Goal: Entertainment & Leisure: Consume media (video, audio)

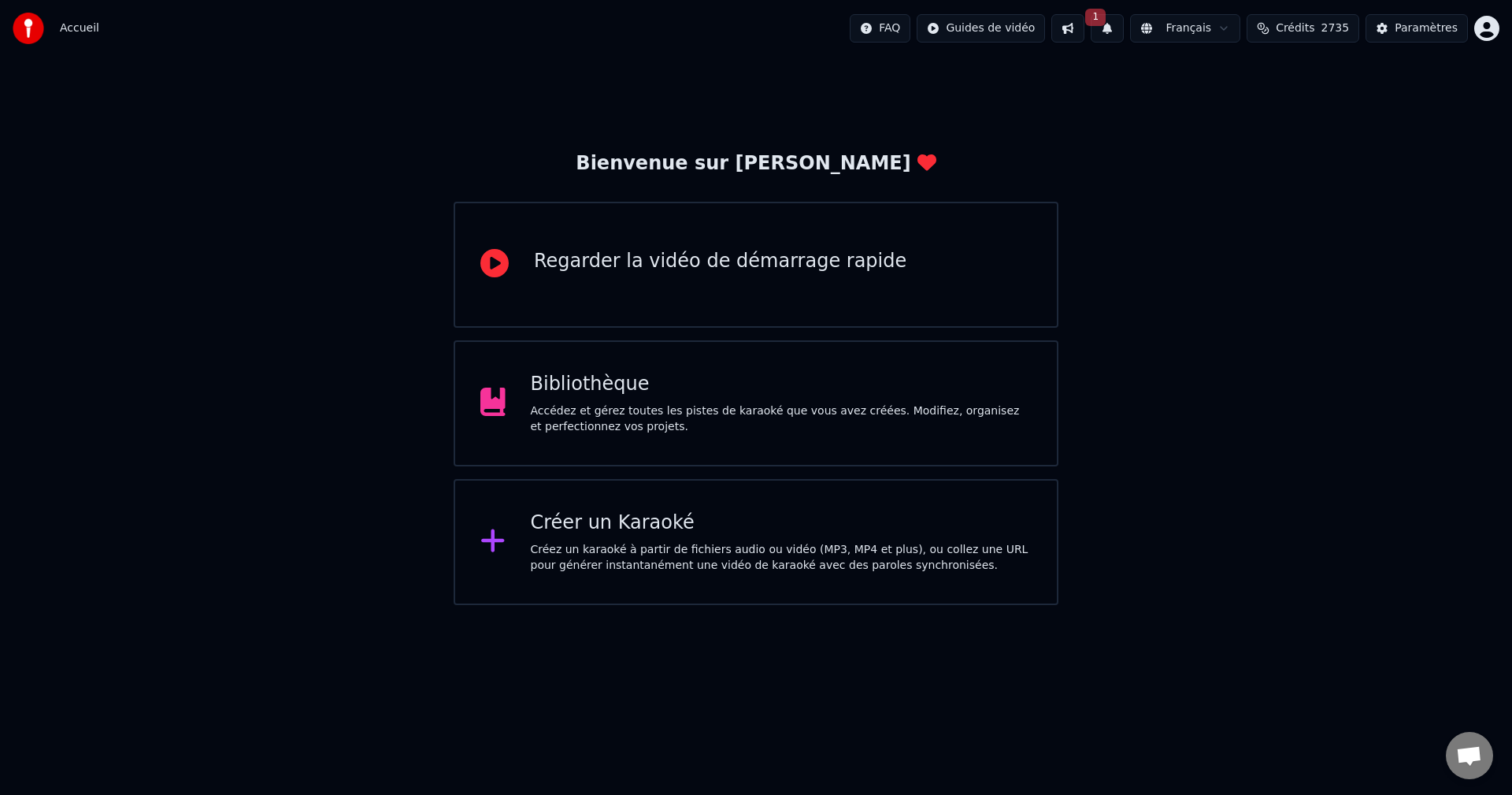
click at [1332, 22] on span "2735" at bounding box center [1335, 29] width 28 height 16
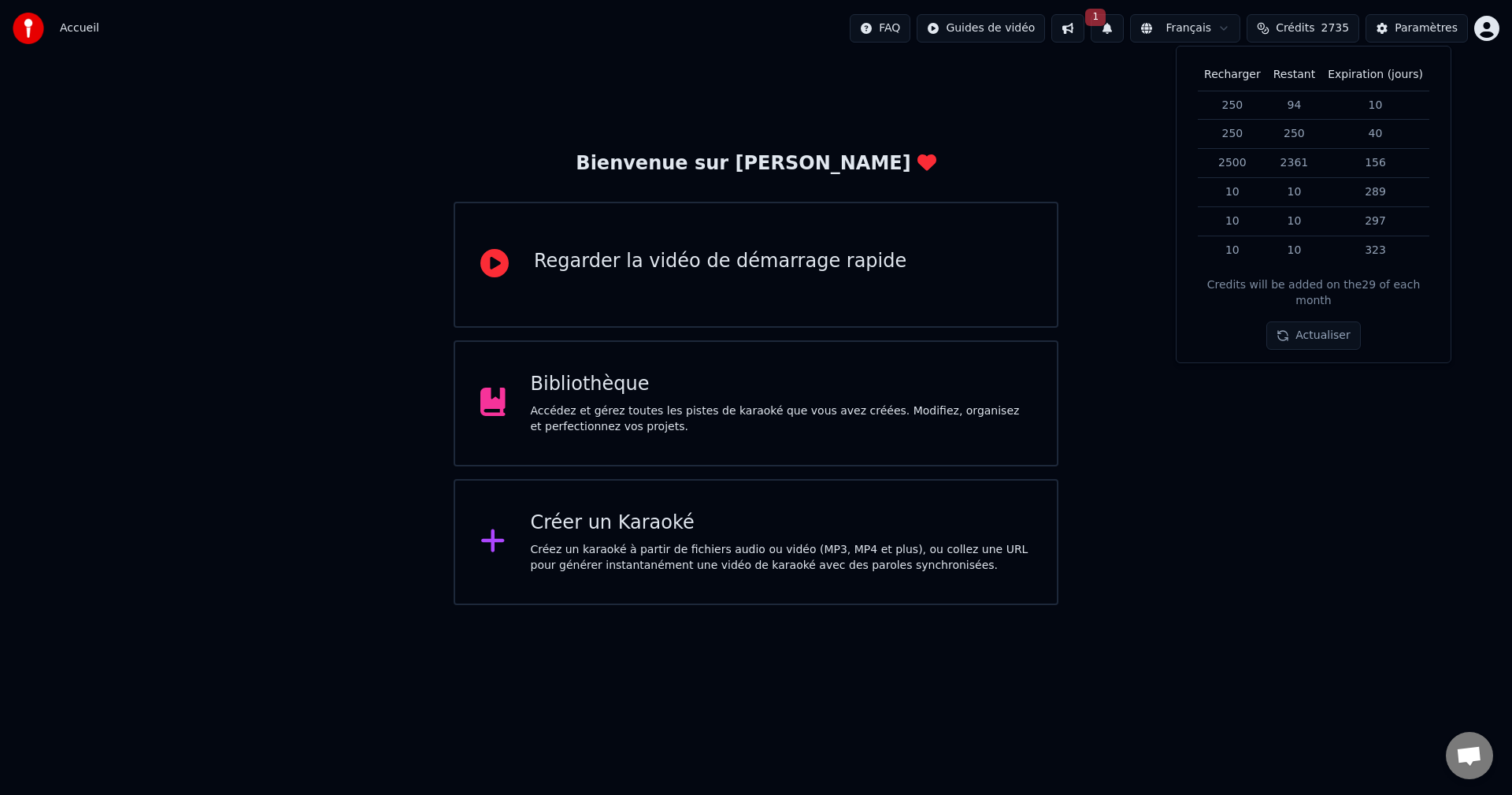
click at [1159, 456] on div "Bienvenue sur Youka Regarder la vidéo de démarrage rapide Bibliothèque Accédez …" at bounding box center [756, 331] width 1512 height 548
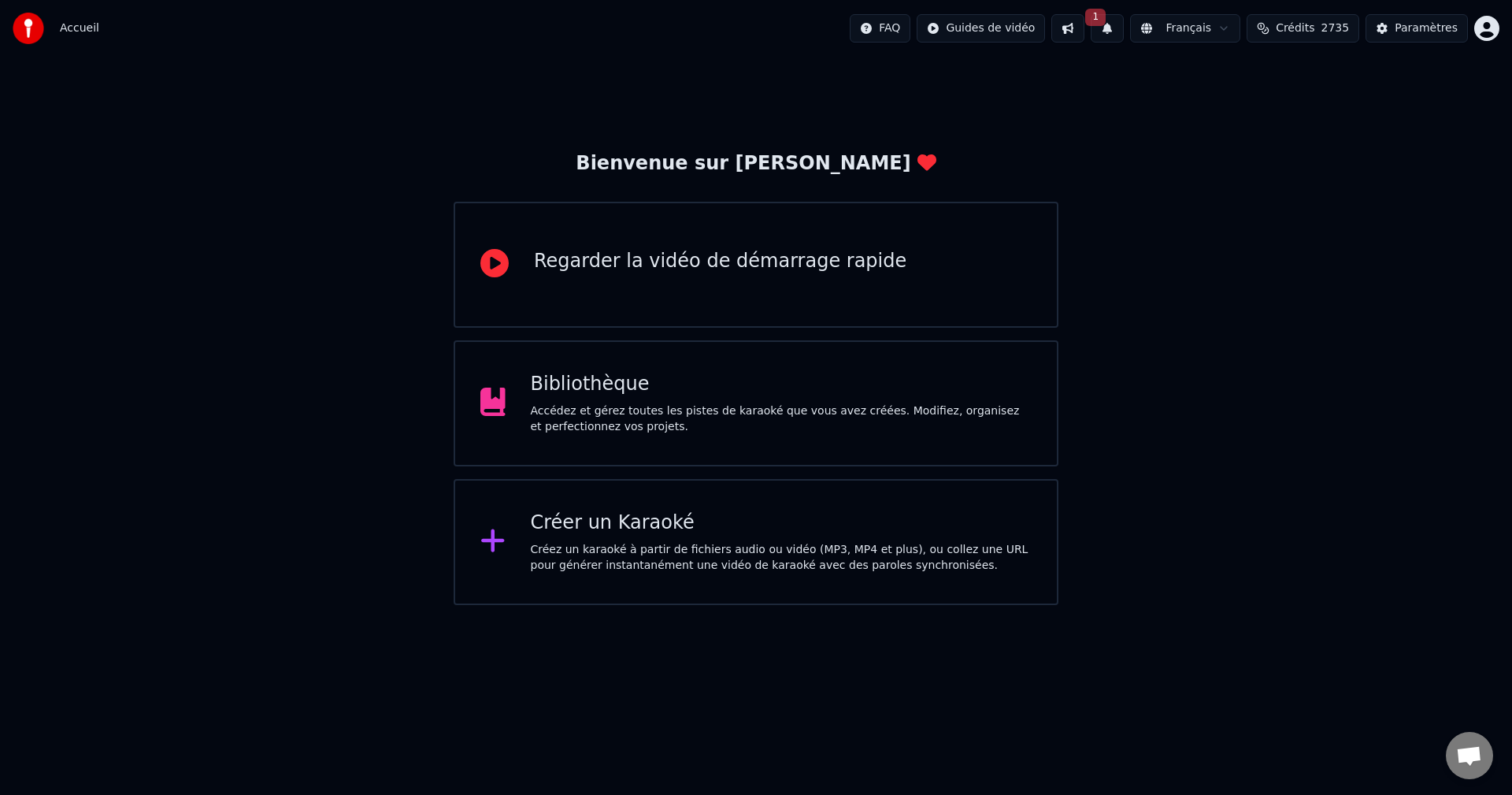
click at [807, 397] on div "Bibliothèque Accédez et gérez toutes les pistes de karaoké que vous avez créées…" at bounding box center [781, 404] width 502 height 63
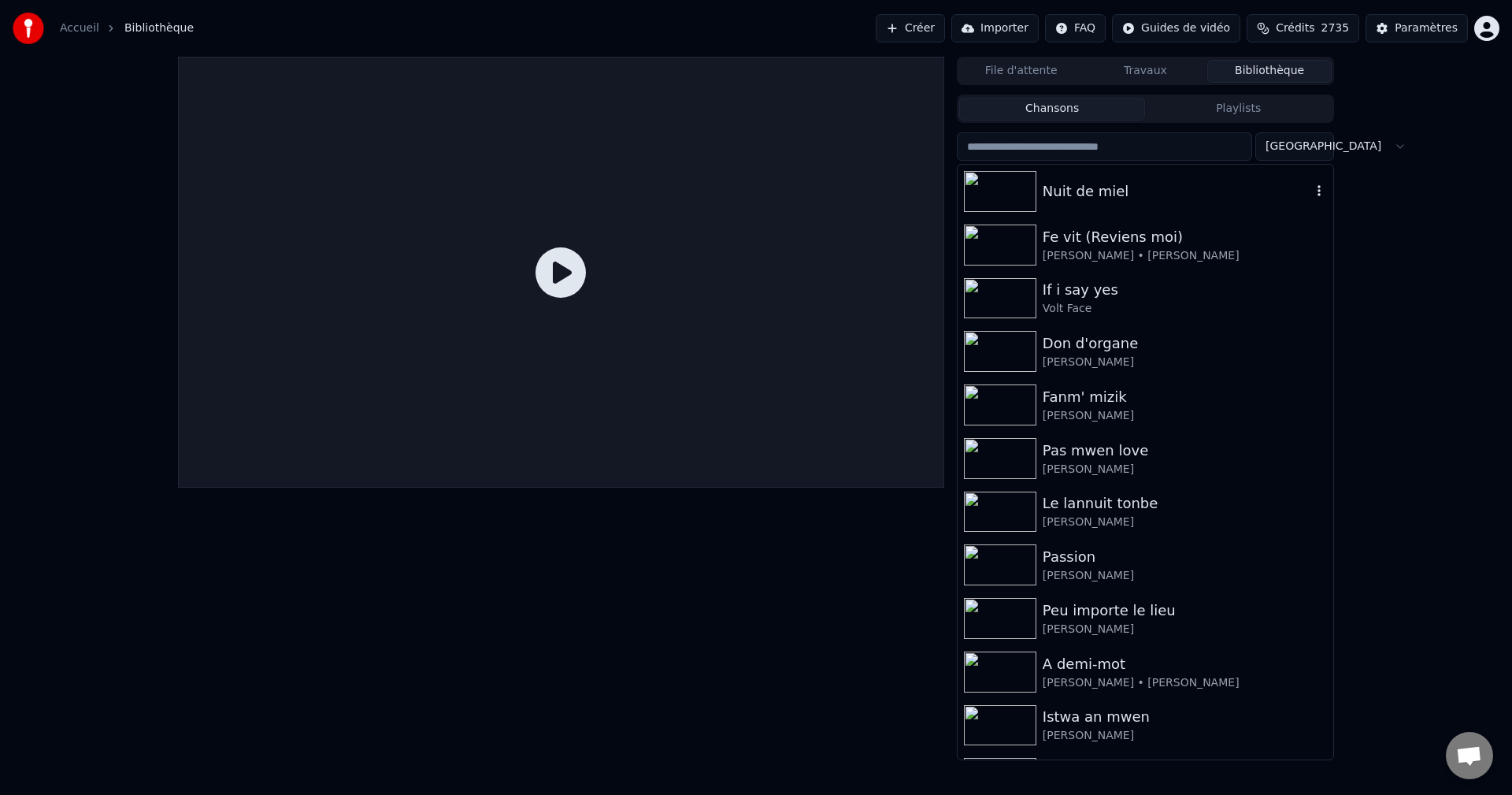
click at [1106, 209] on div "Nuit de miel" at bounding box center [1145, 192] width 375 height 54
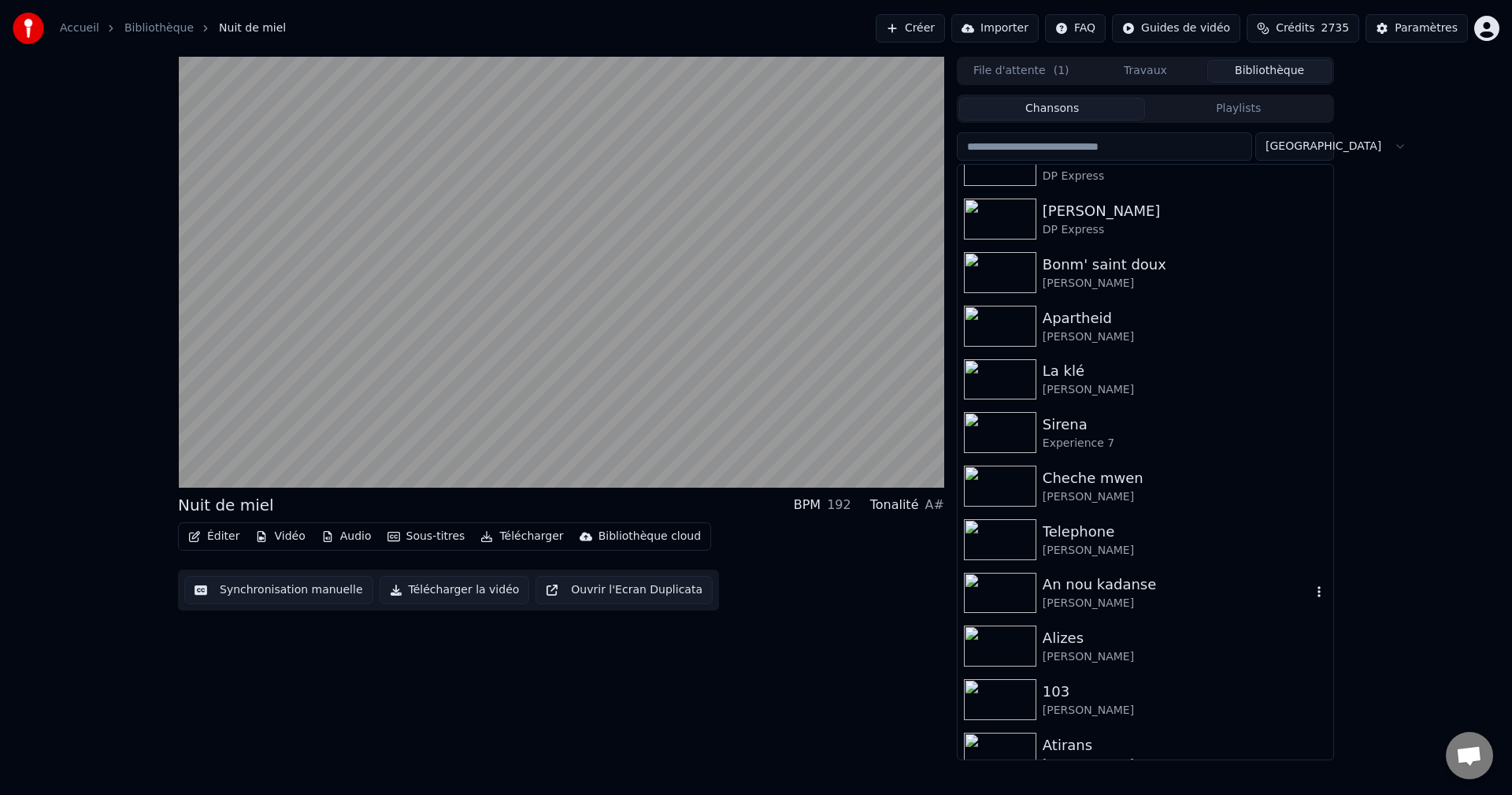
scroll to position [2915, 0]
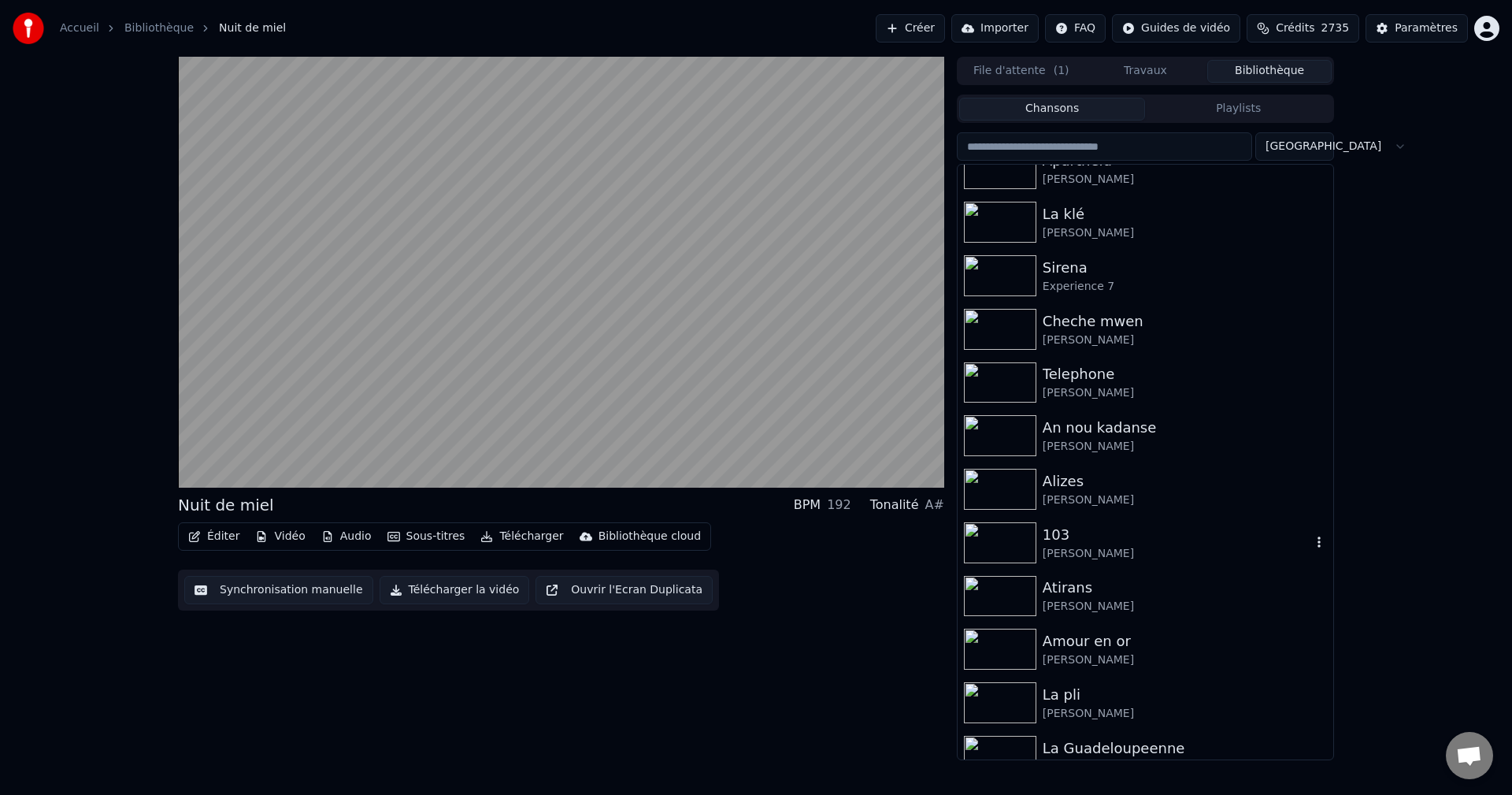
click at [1080, 557] on div "[PERSON_NAME]" at bounding box center [1176, 553] width 268 height 16
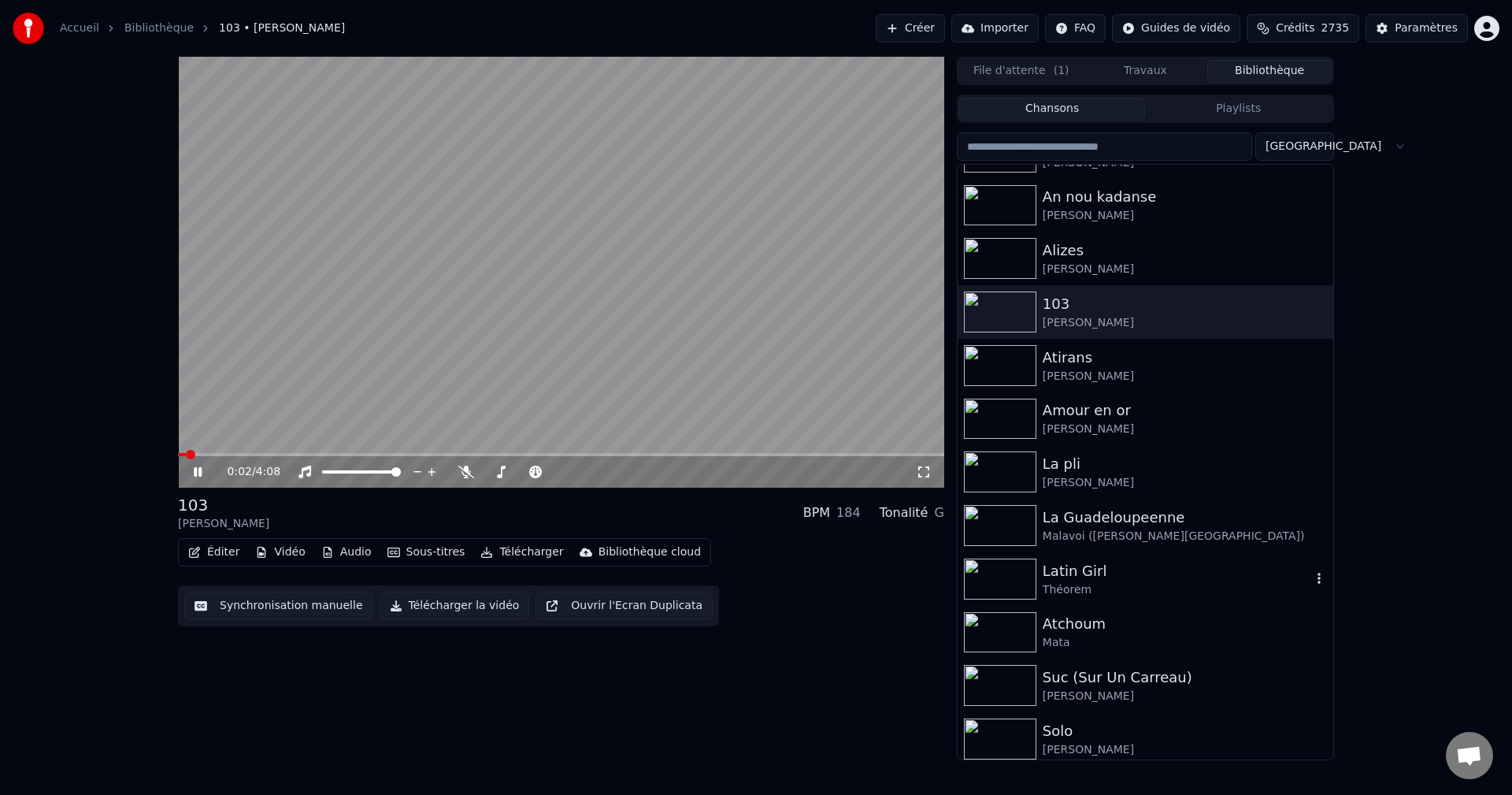
scroll to position [3151, 0]
click at [1094, 636] on div "Mata" at bounding box center [1176, 638] width 268 height 16
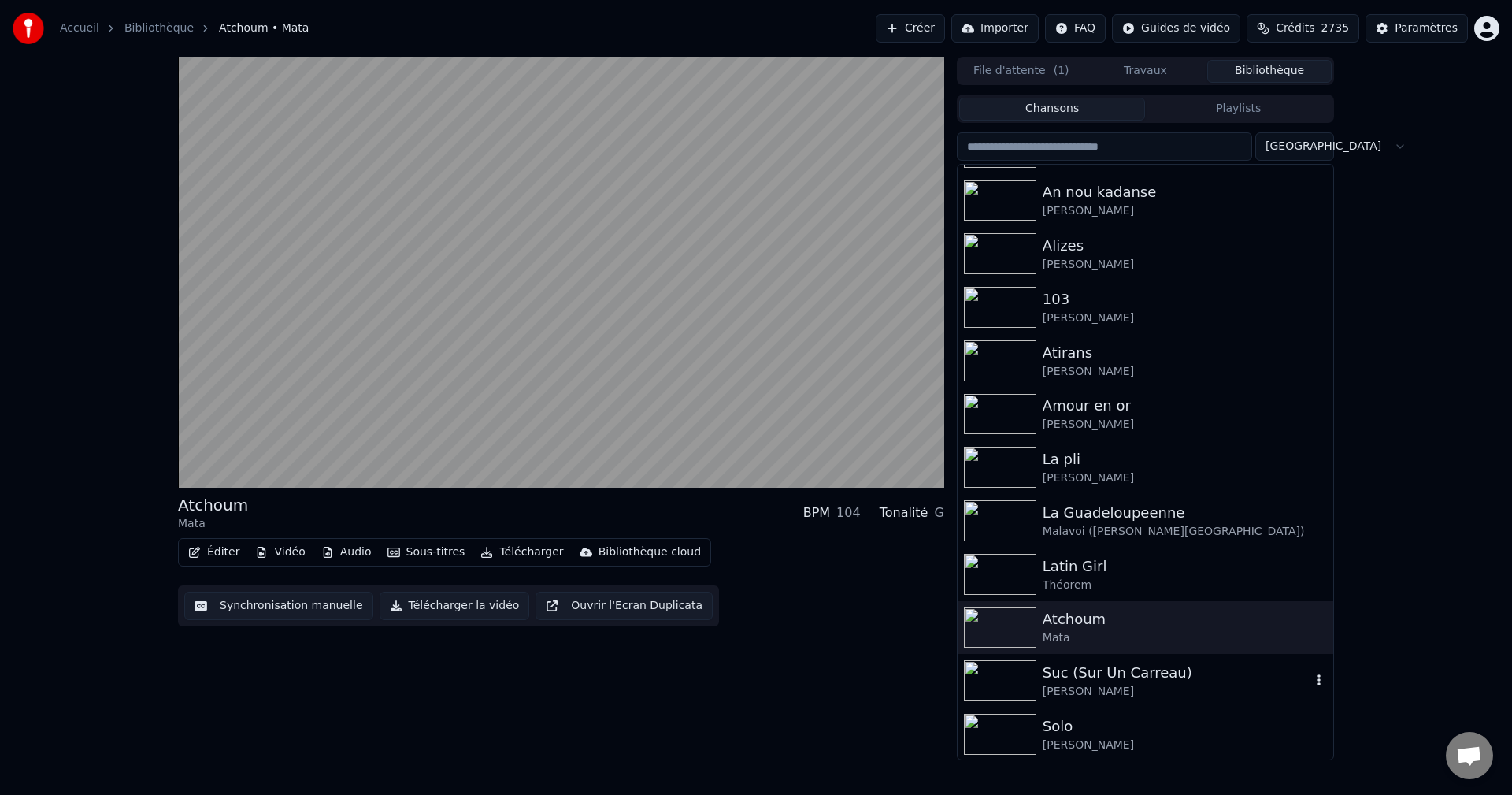
click at [1093, 694] on div "[PERSON_NAME]" at bounding box center [1176, 691] width 268 height 16
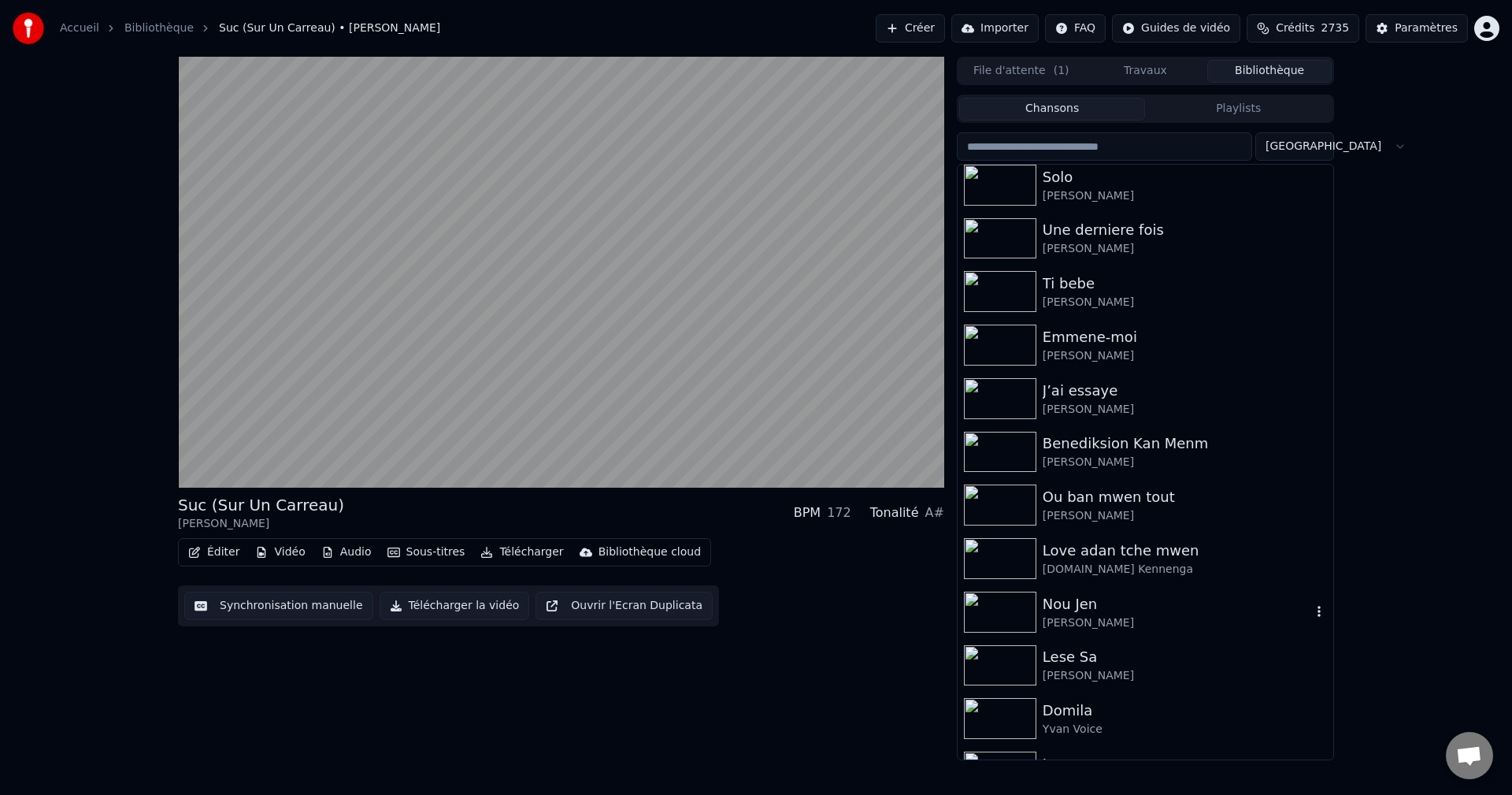
scroll to position [3781, 0]
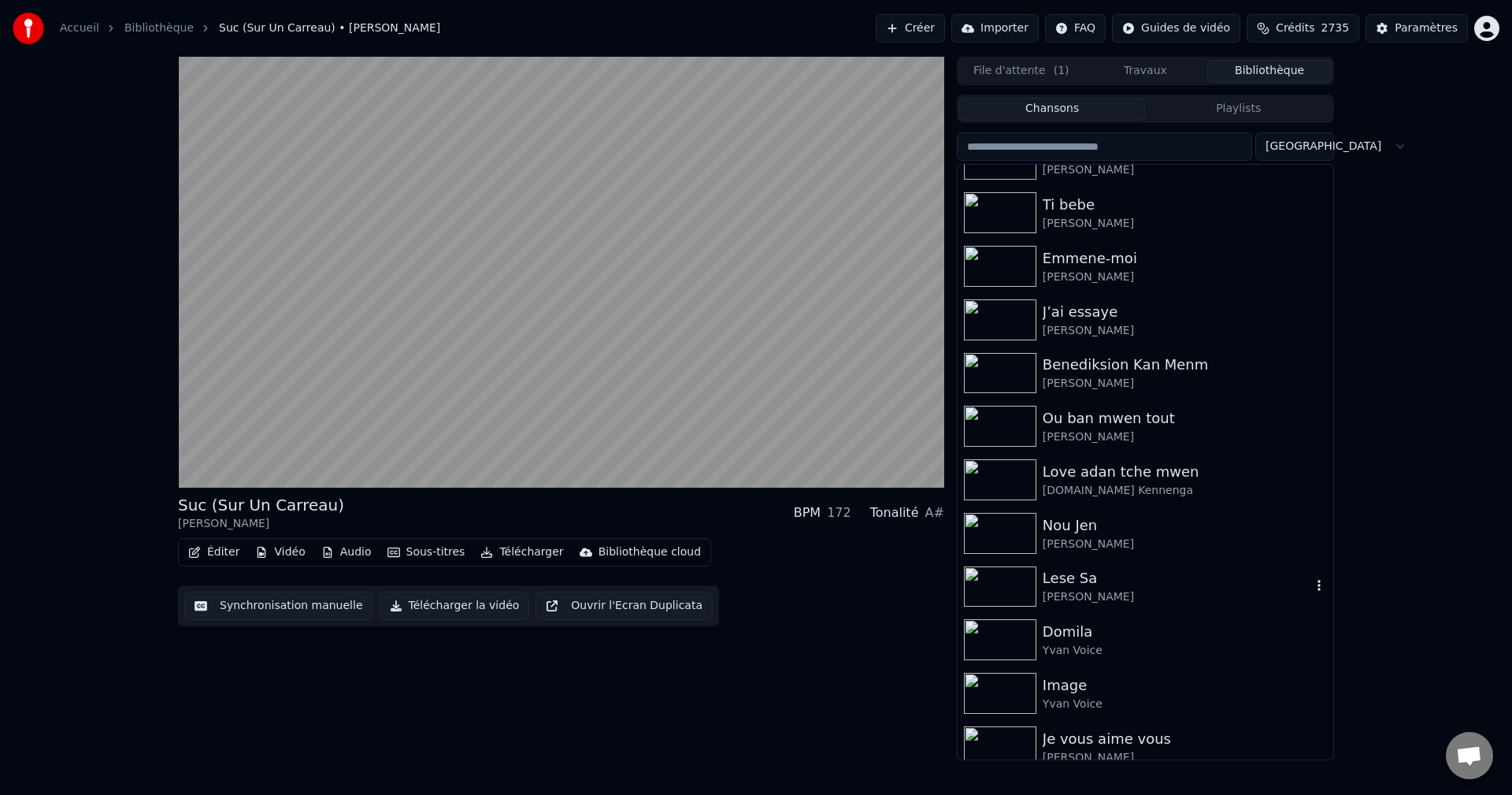
click at [1158, 595] on div "[PERSON_NAME]" at bounding box center [1176, 597] width 268 height 16
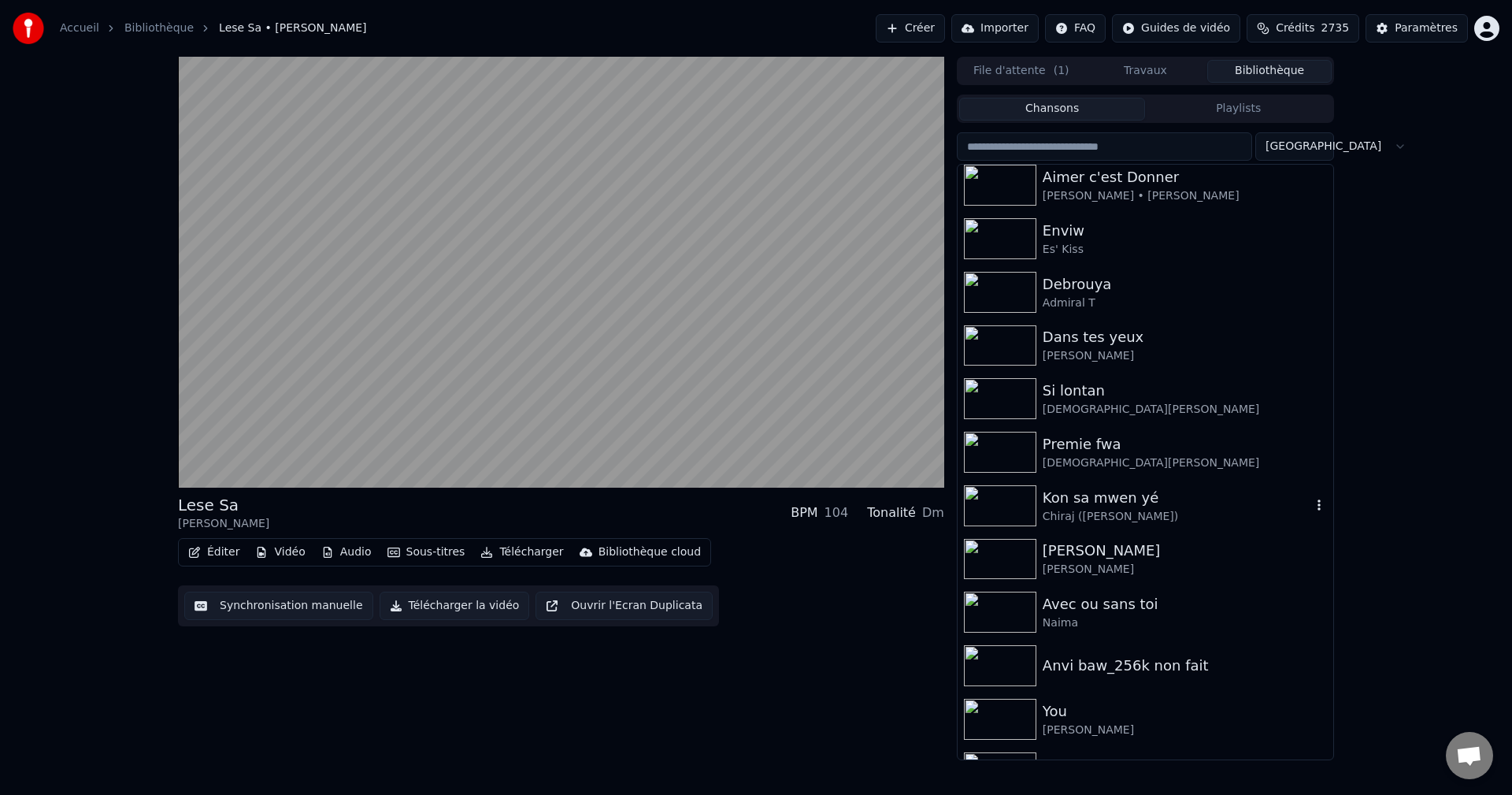
scroll to position [22772, 0]
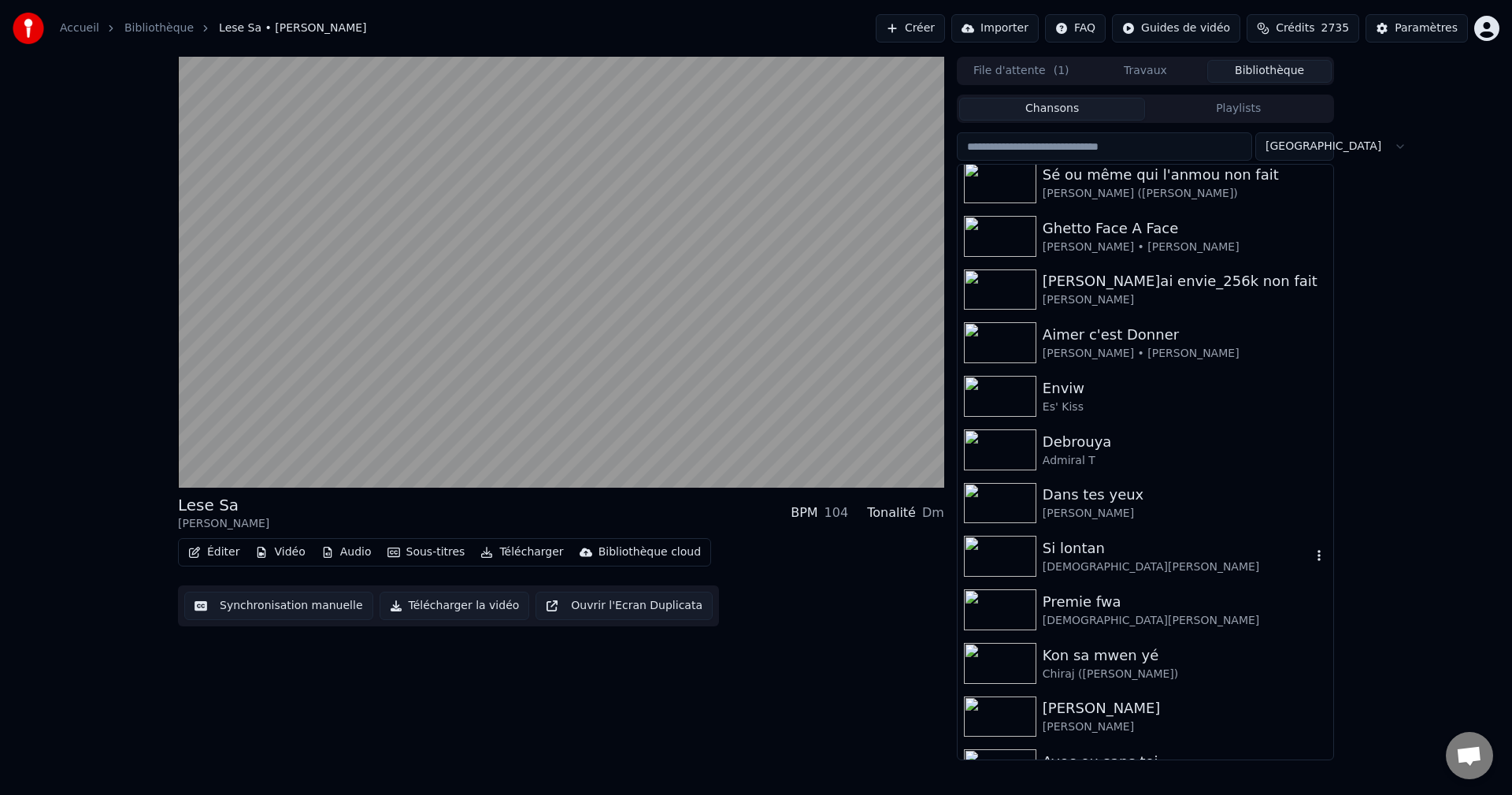
click at [1102, 559] on div "[DEMOGRAPHIC_DATA][PERSON_NAME]" at bounding box center [1176, 567] width 268 height 16
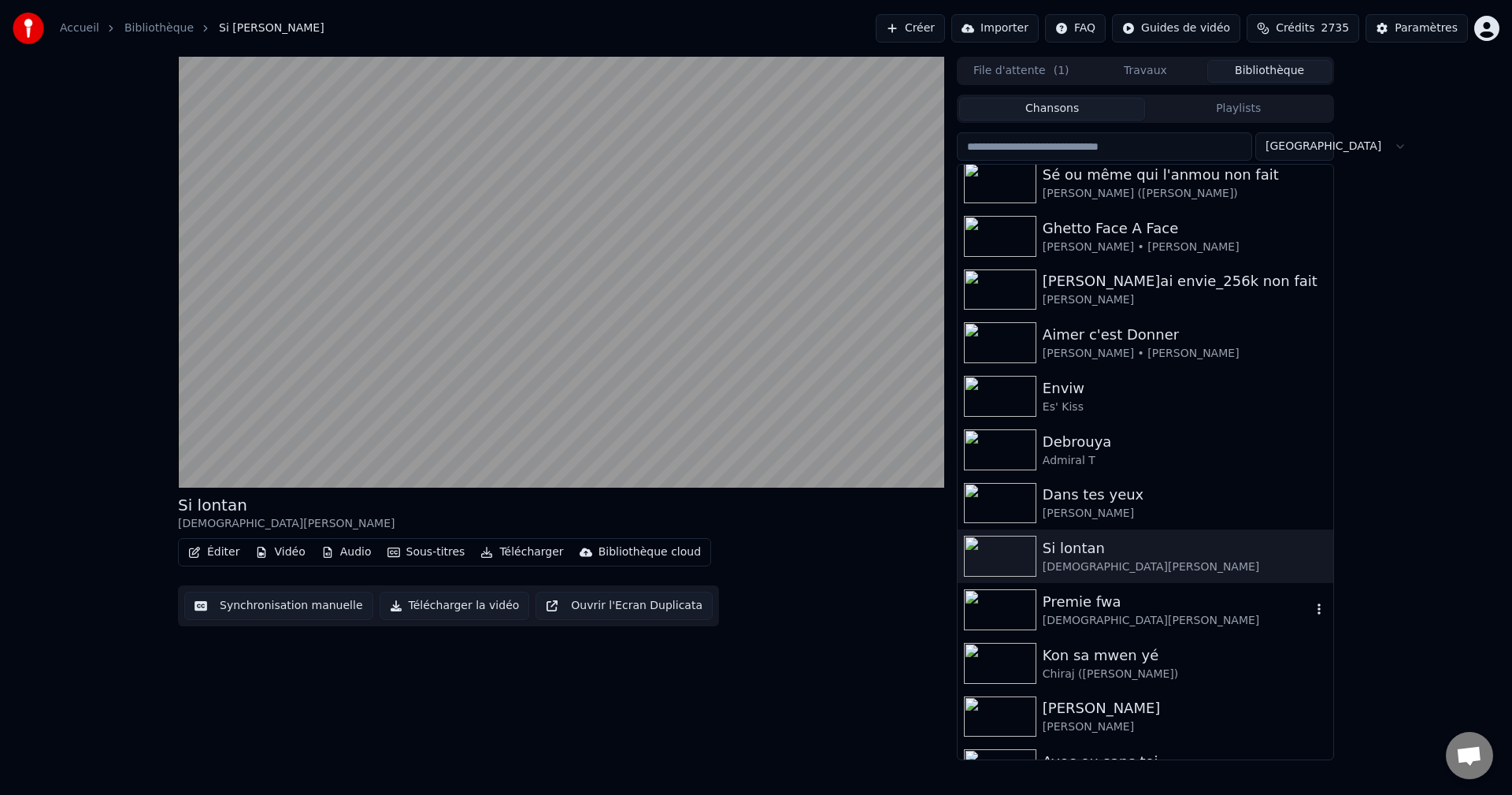
click at [1120, 608] on div "Premie fwa" at bounding box center [1176, 602] width 268 height 22
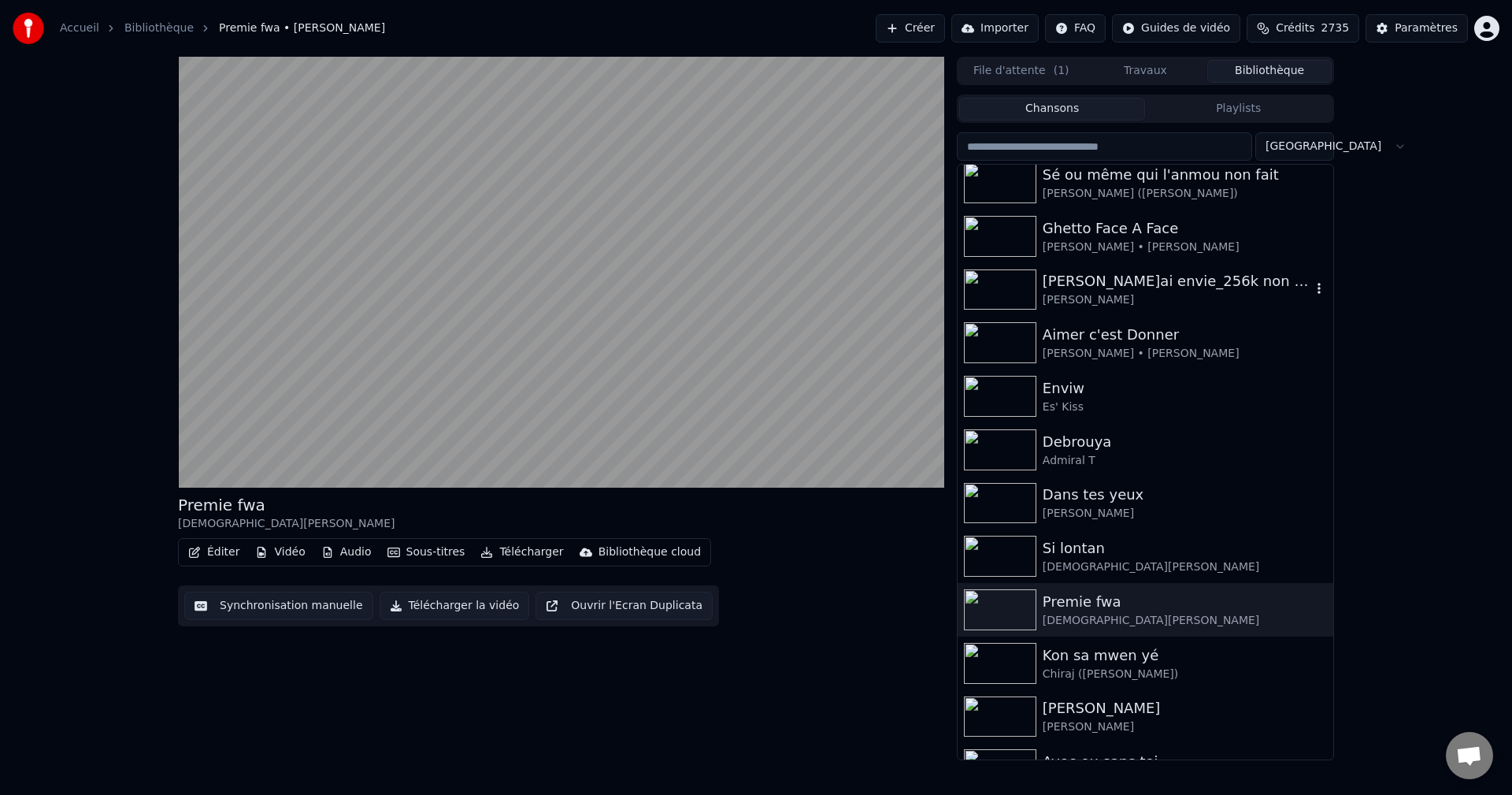
click at [1158, 299] on div "[PERSON_NAME]" at bounding box center [1176, 300] width 268 height 16
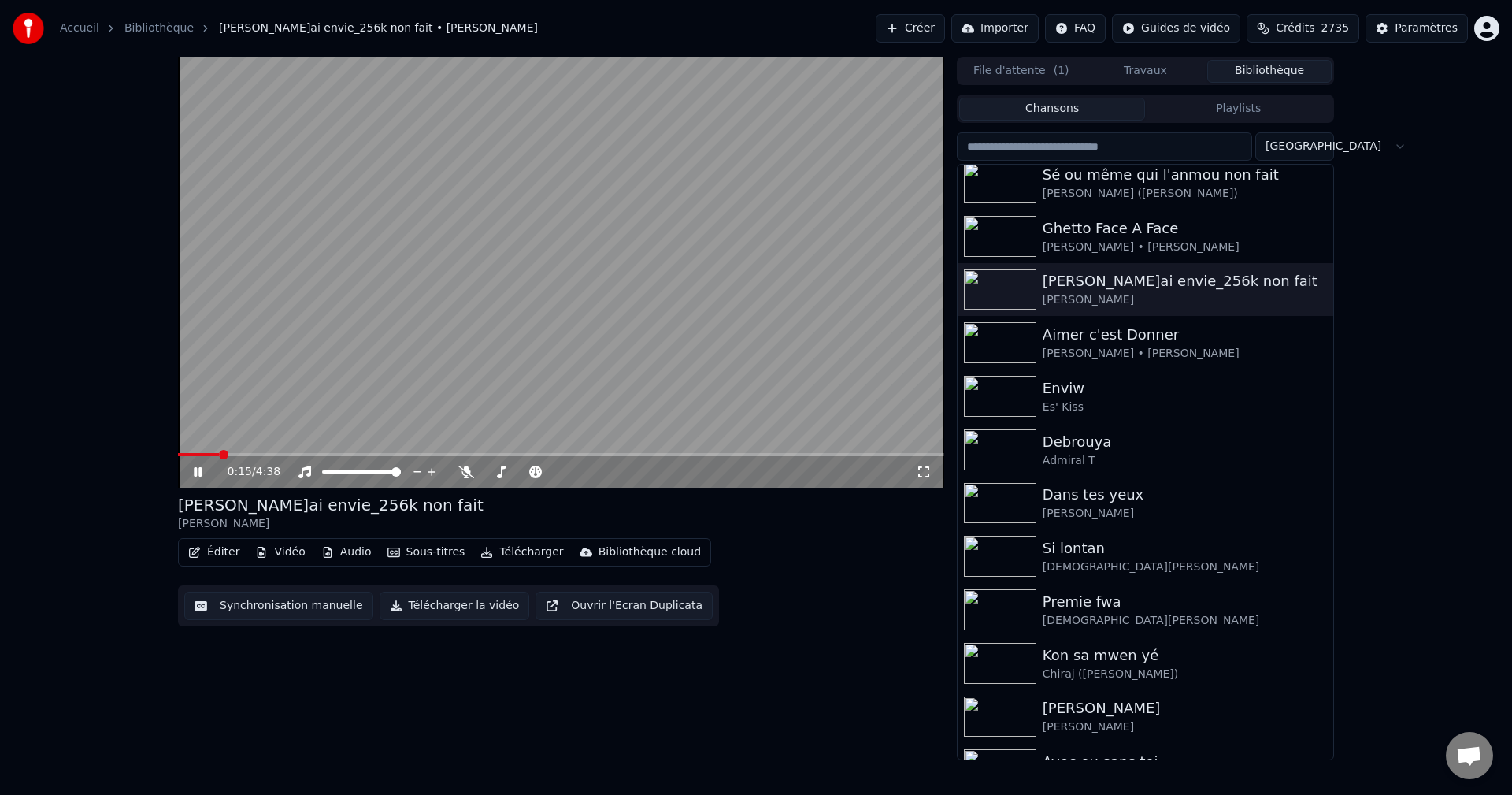
click at [220, 456] on span at bounding box center [561, 455] width 766 height 3
click at [259, 455] on span at bounding box center [561, 455] width 766 height 3
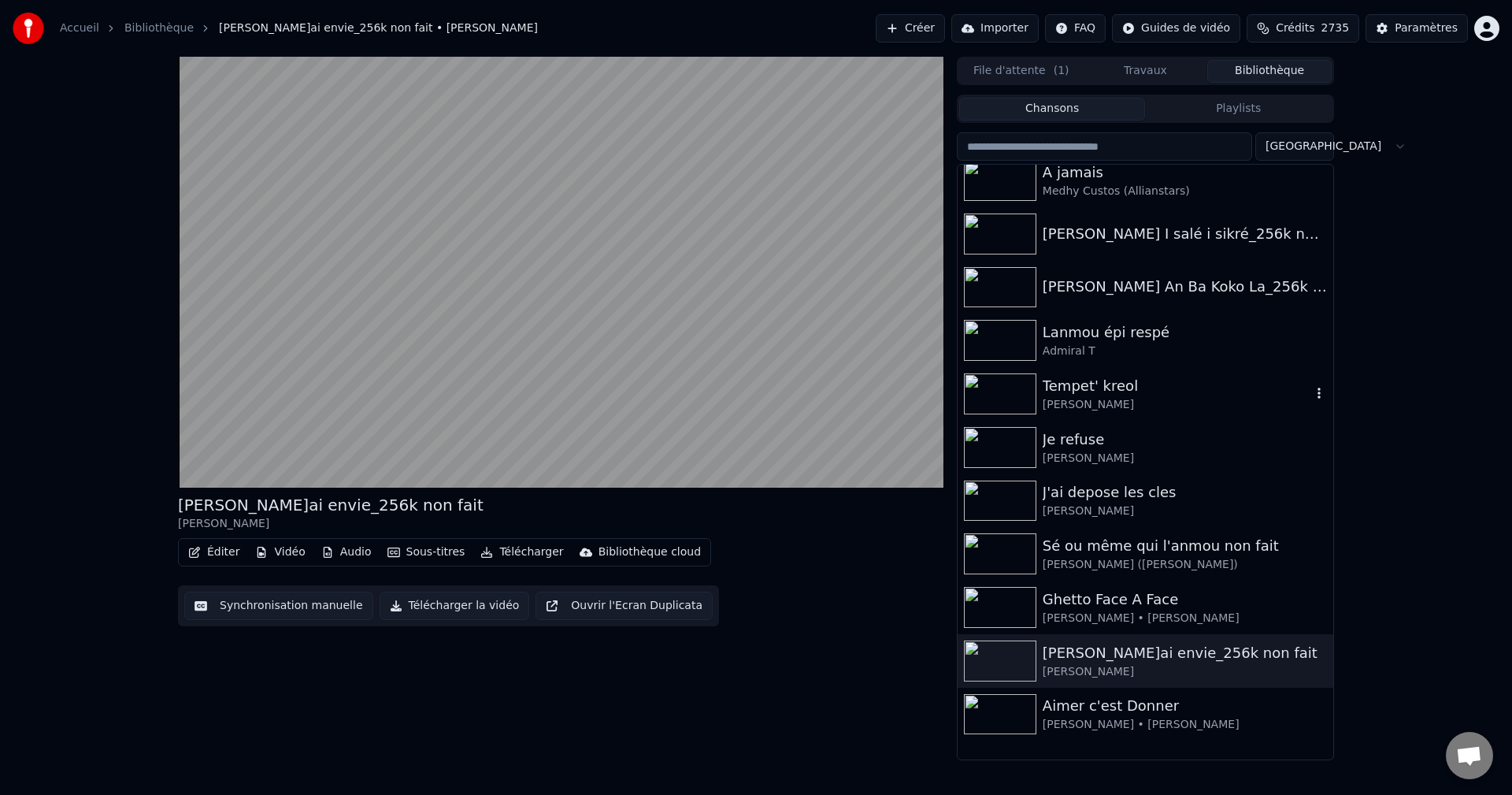
scroll to position [22378, 0]
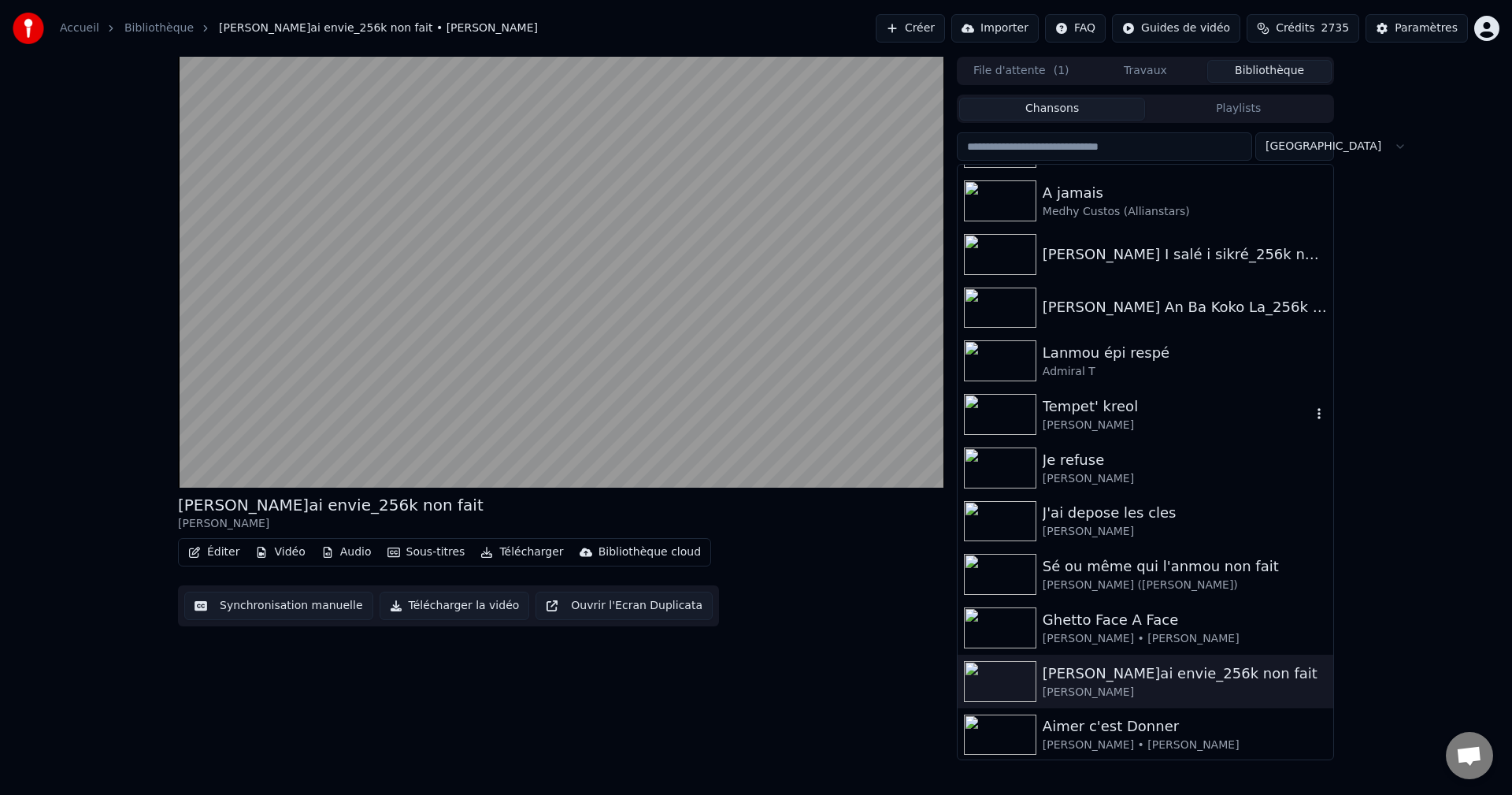
click at [1111, 421] on div "[PERSON_NAME]" at bounding box center [1176, 425] width 268 height 16
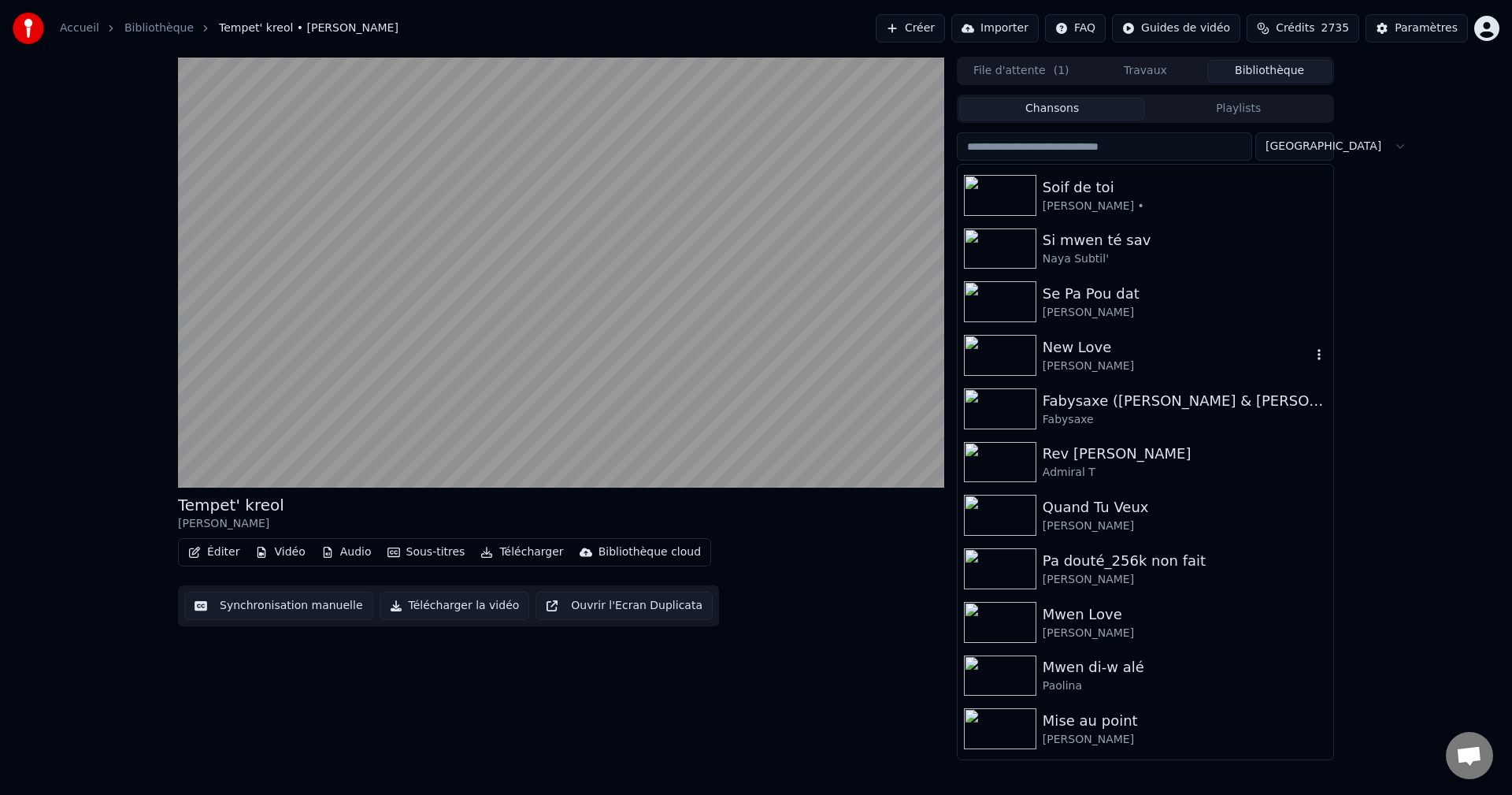
scroll to position [21748, 0]
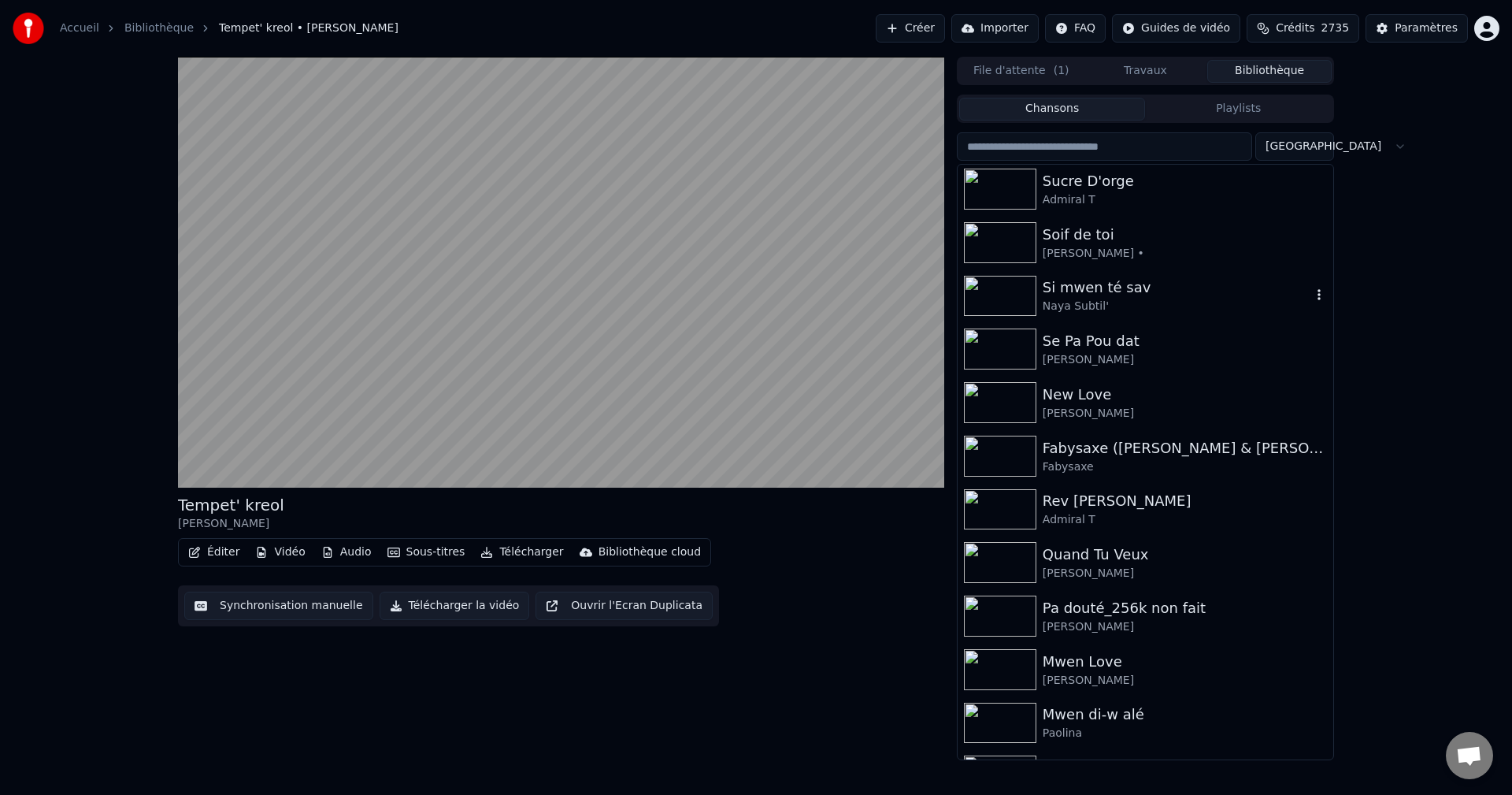
click at [1121, 303] on div "Naya Subtil'" at bounding box center [1176, 306] width 268 height 16
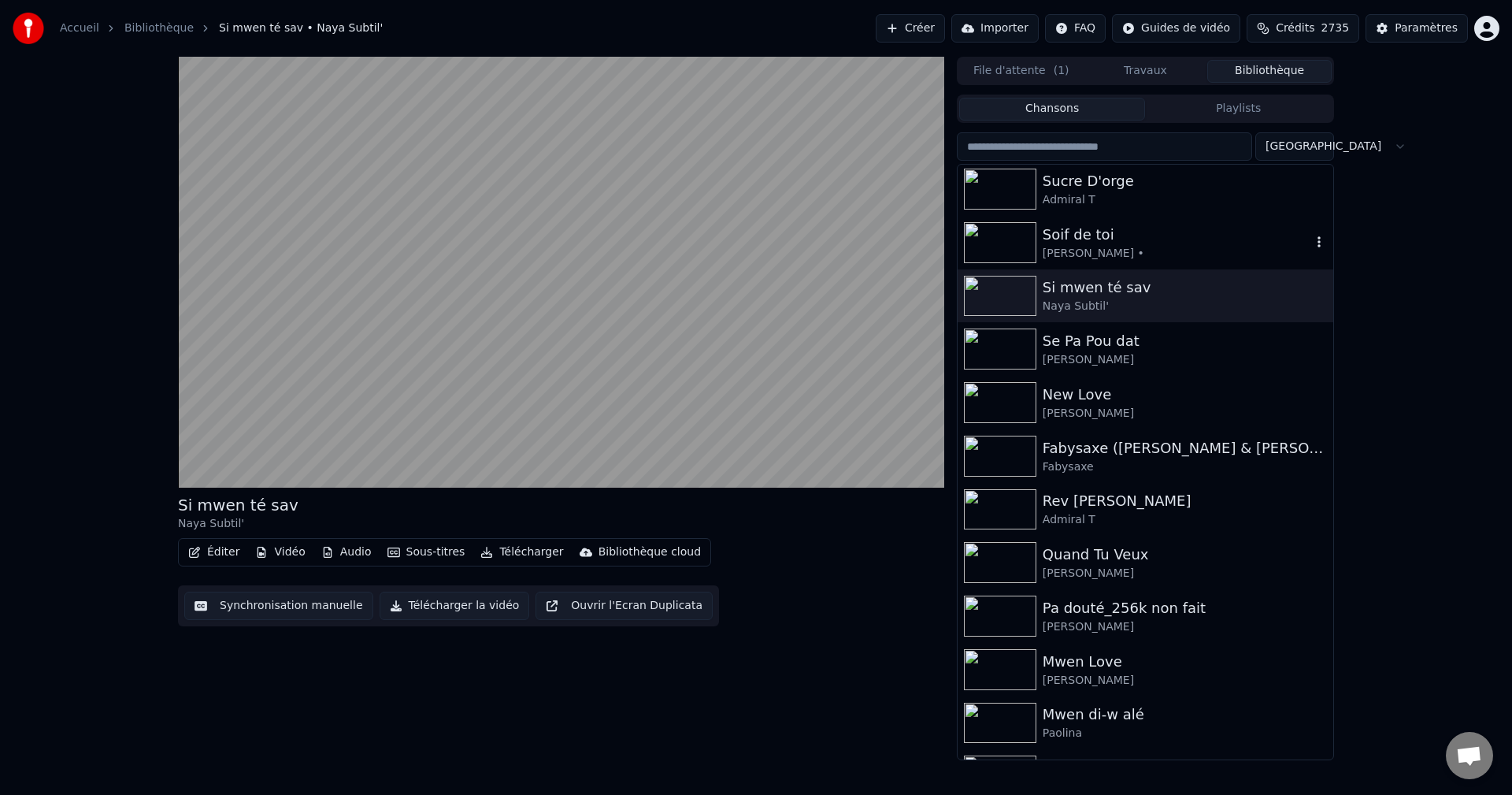
click at [1084, 257] on div "[PERSON_NAME] •" at bounding box center [1176, 253] width 268 height 16
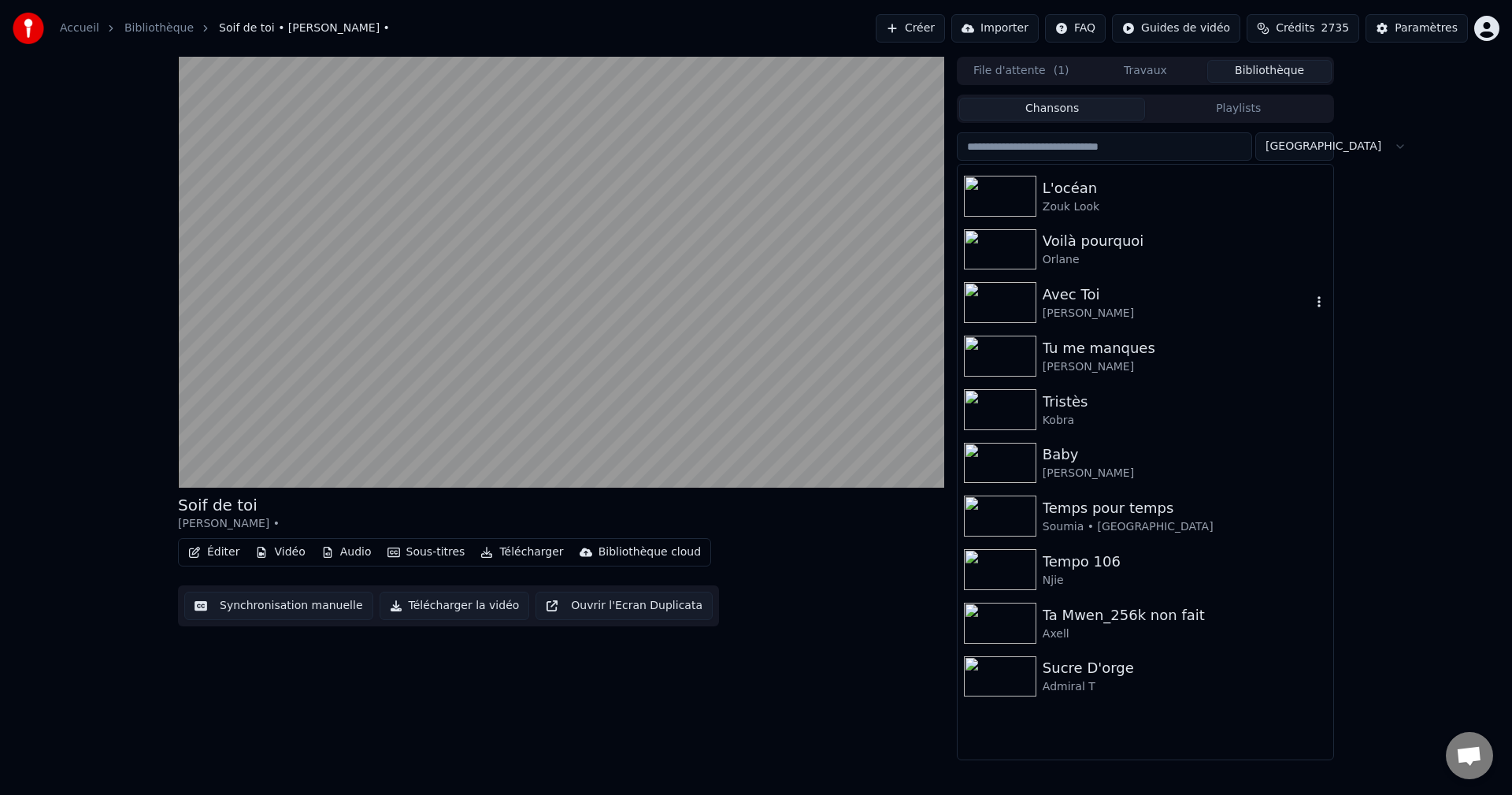
scroll to position [21118, 0]
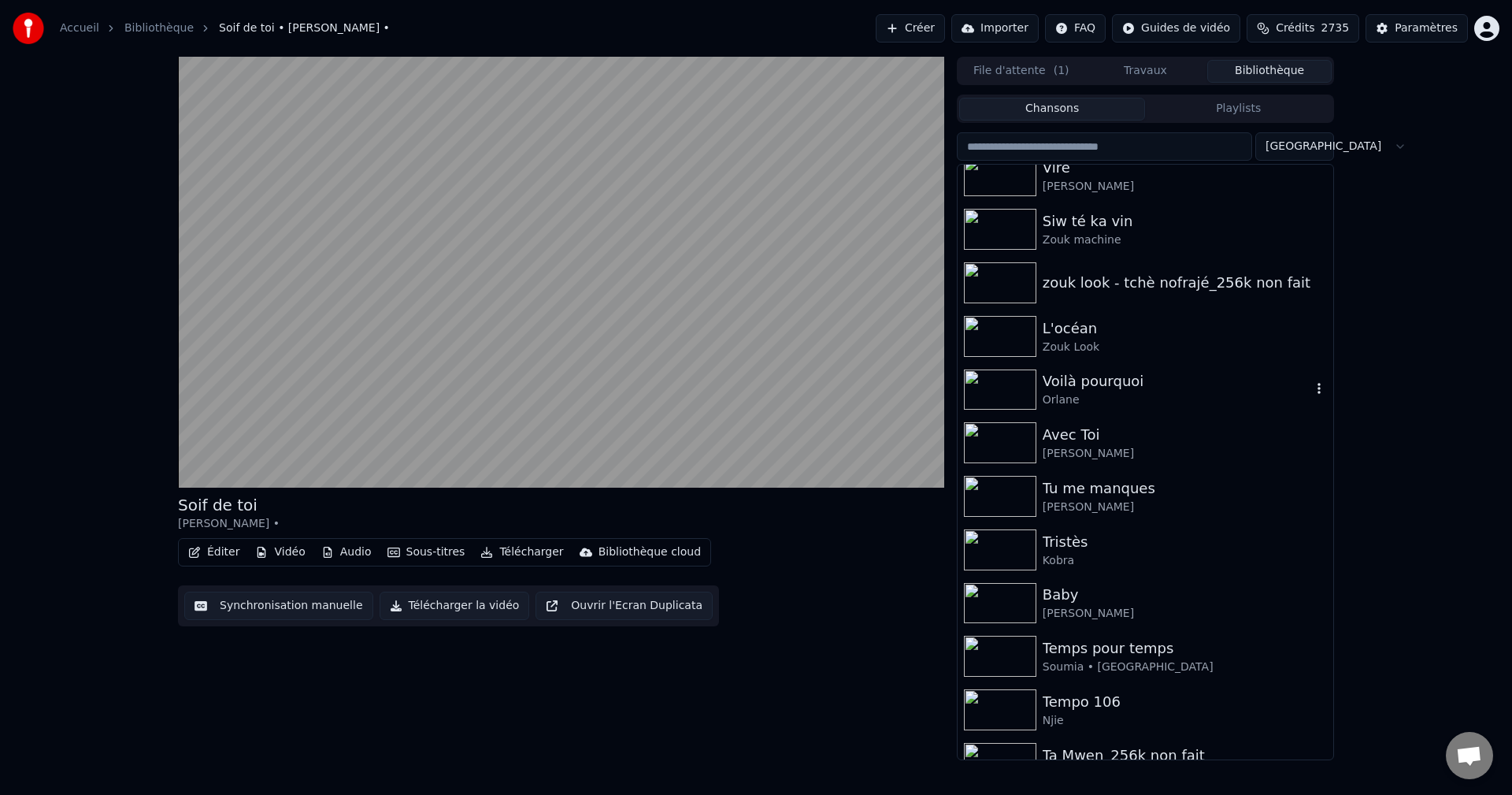
click at [1107, 392] on div "Orlane" at bounding box center [1176, 400] width 268 height 16
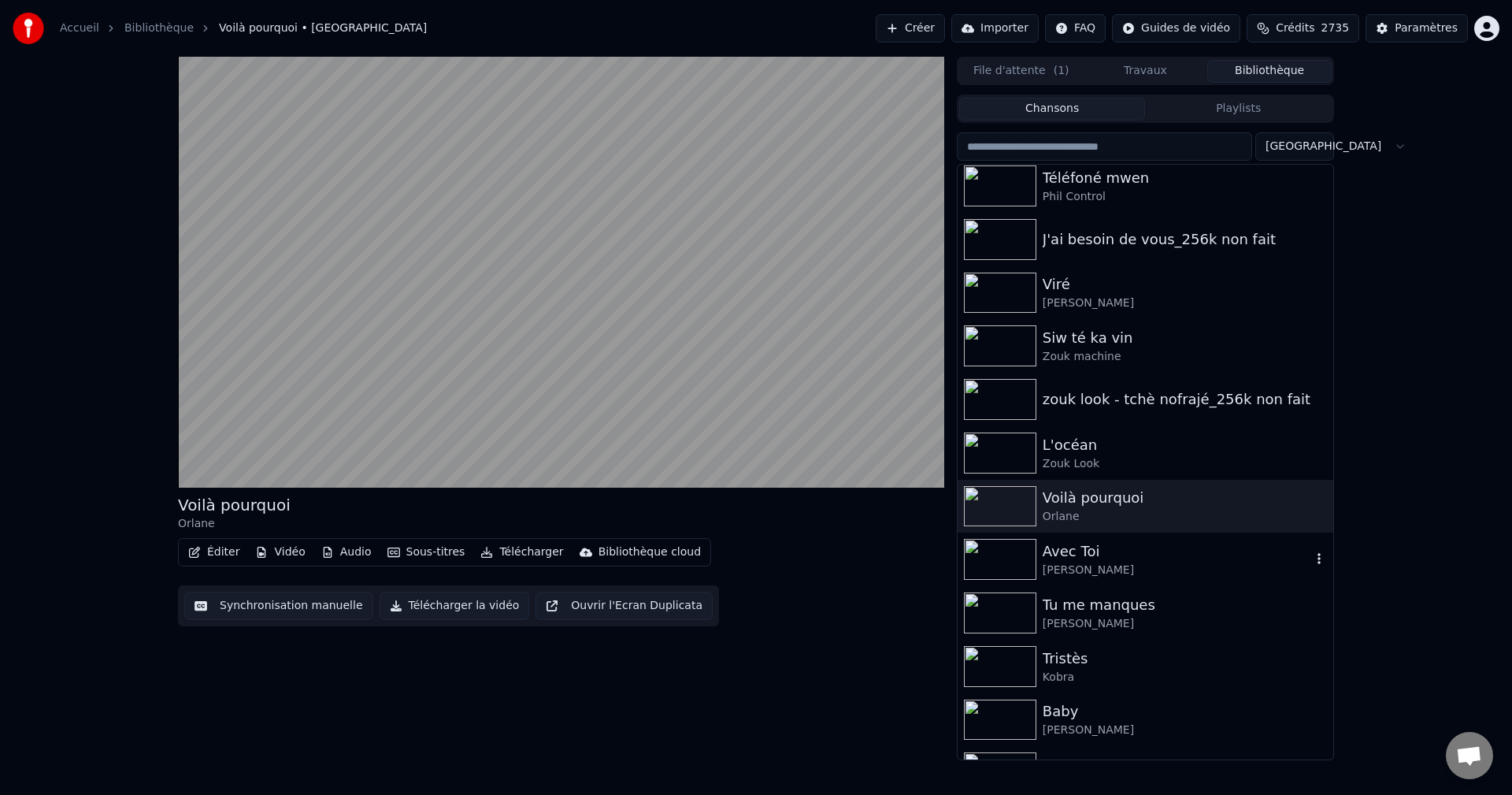
scroll to position [20961, 0]
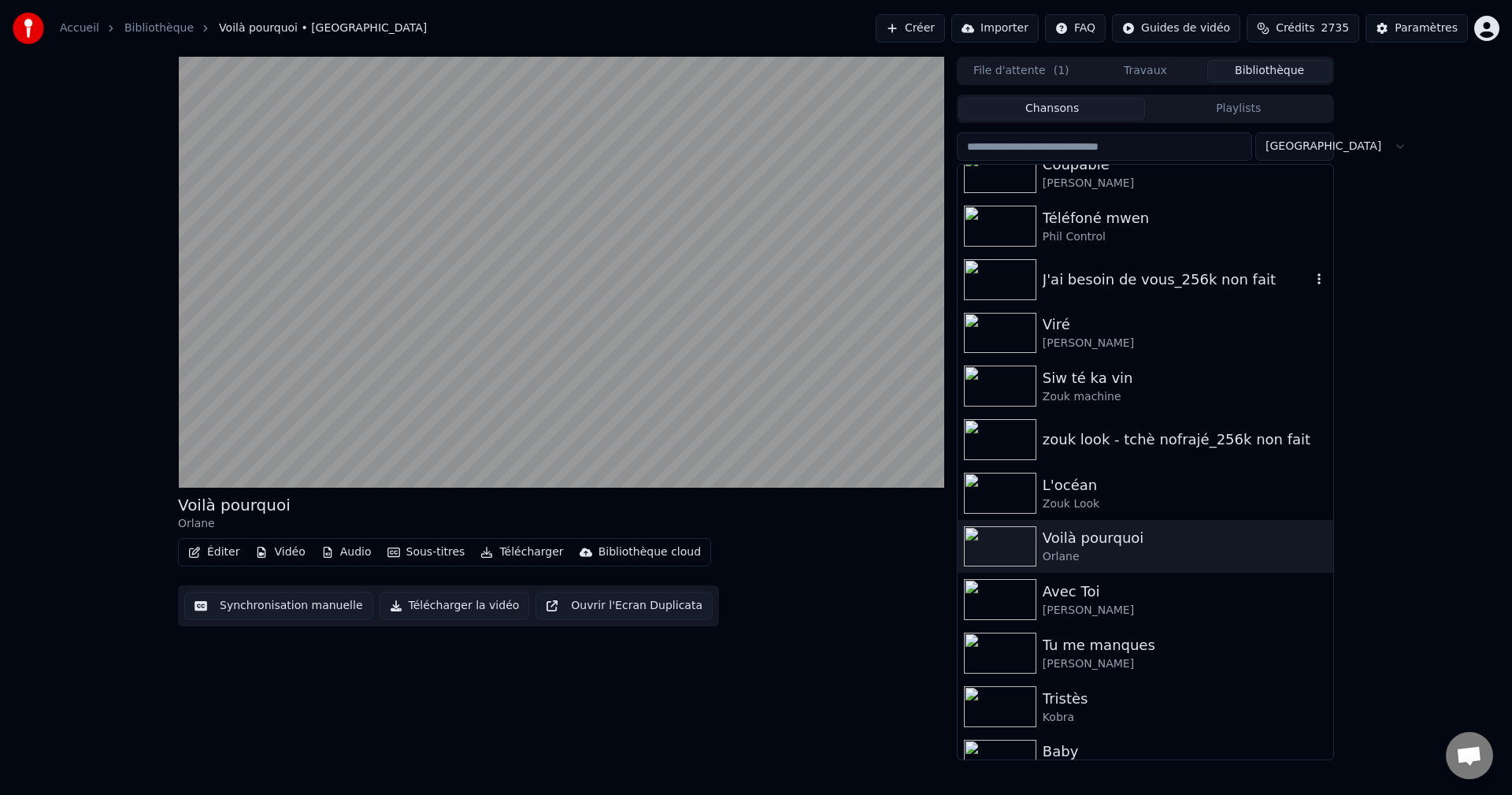
click at [1122, 289] on div "J'ai besoin de vous_256k non fait" at bounding box center [1176, 280] width 268 height 22
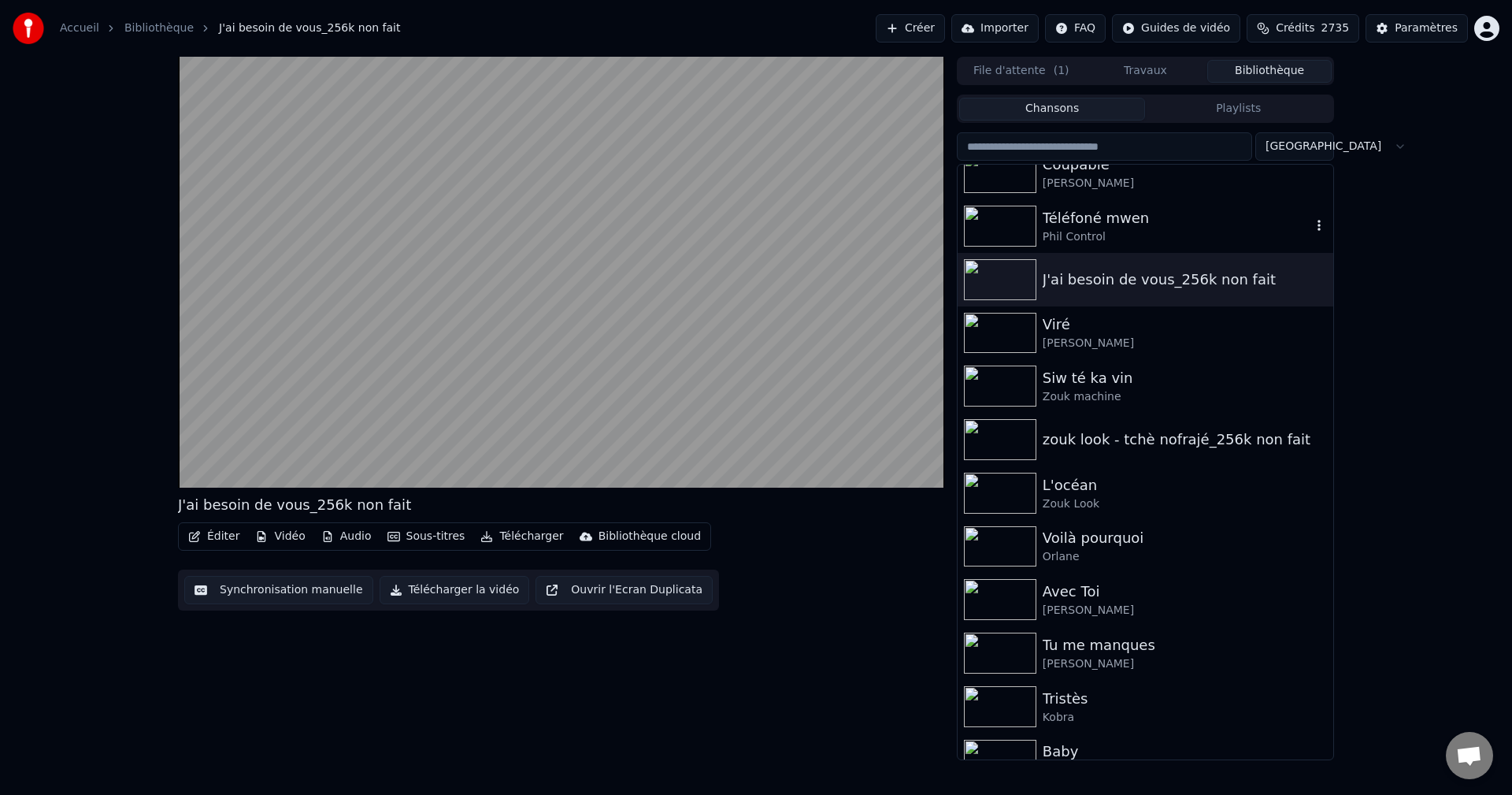
click at [1125, 243] on div "Phil Control" at bounding box center [1176, 237] width 268 height 16
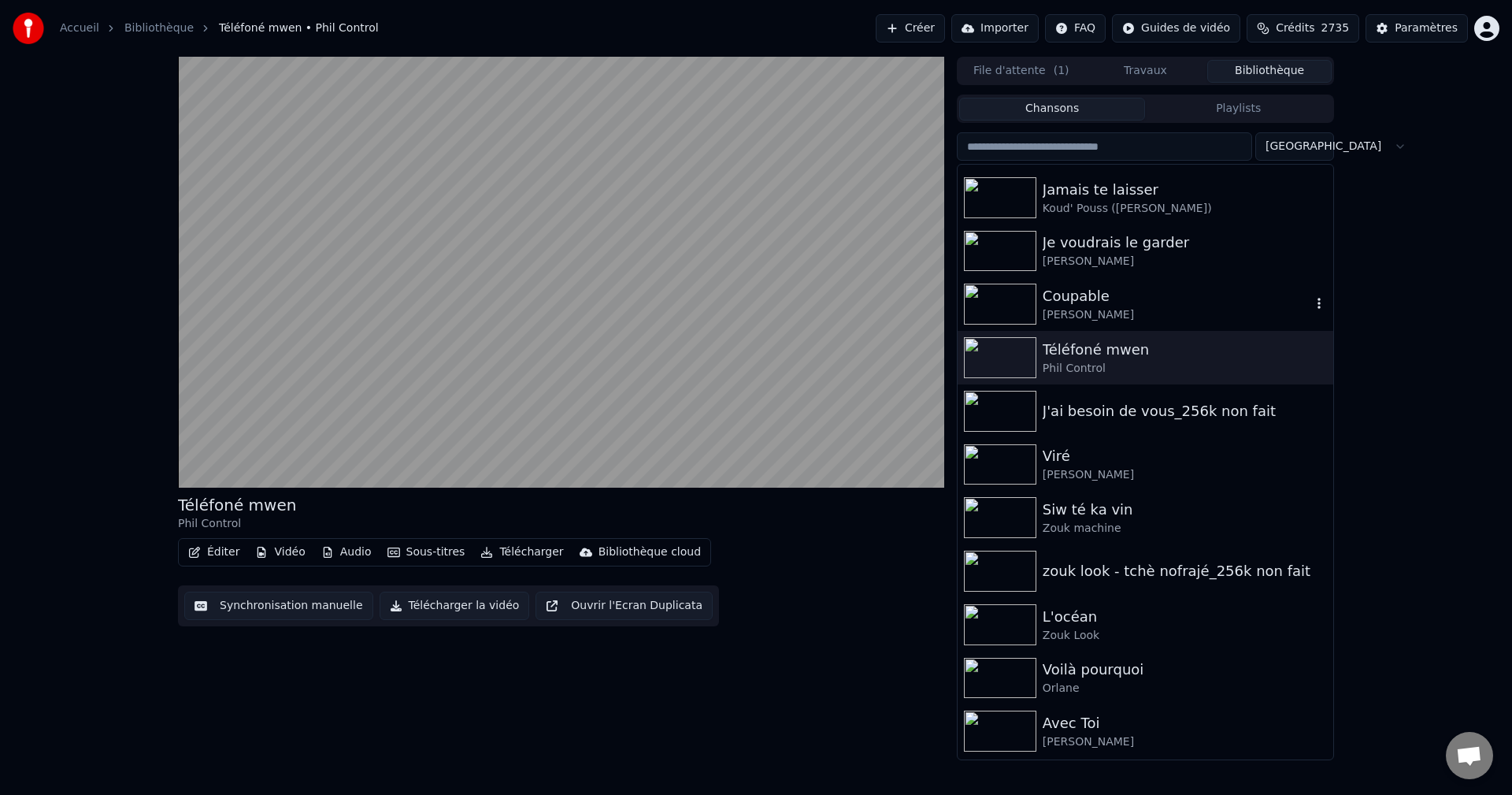
scroll to position [20803, 0]
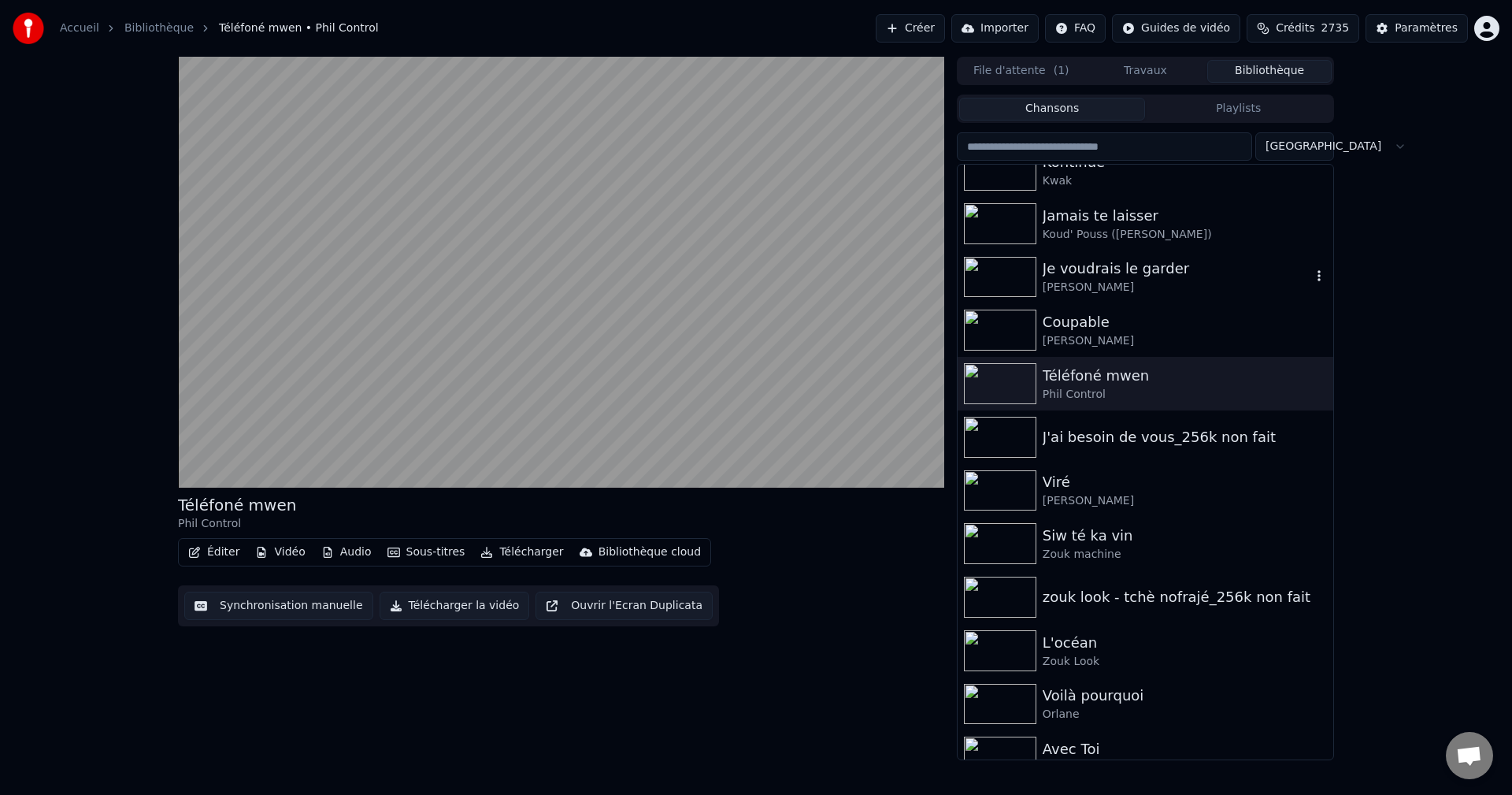
click at [1127, 285] on div "[PERSON_NAME]" at bounding box center [1176, 287] width 268 height 16
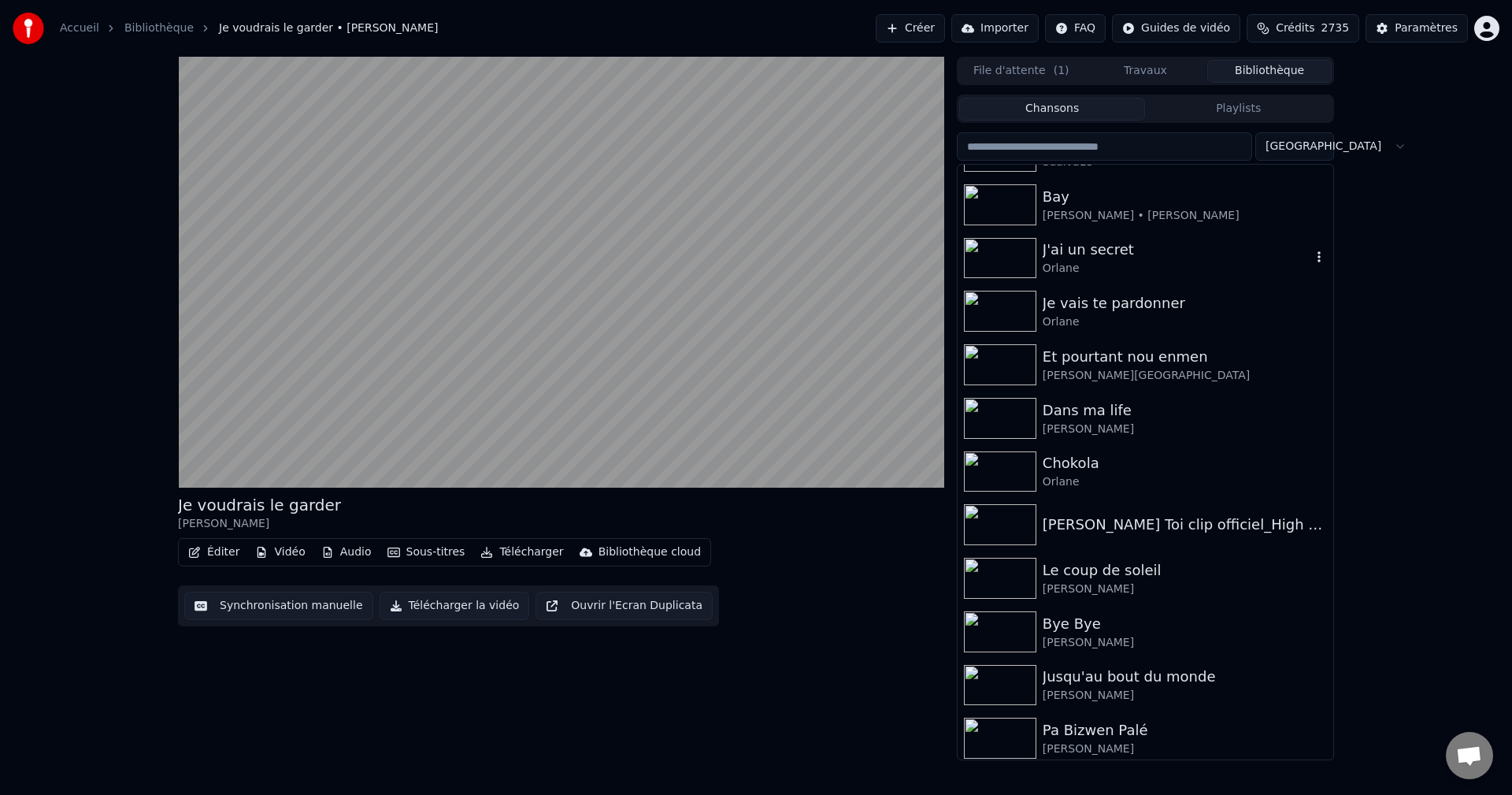
scroll to position [19779, 0]
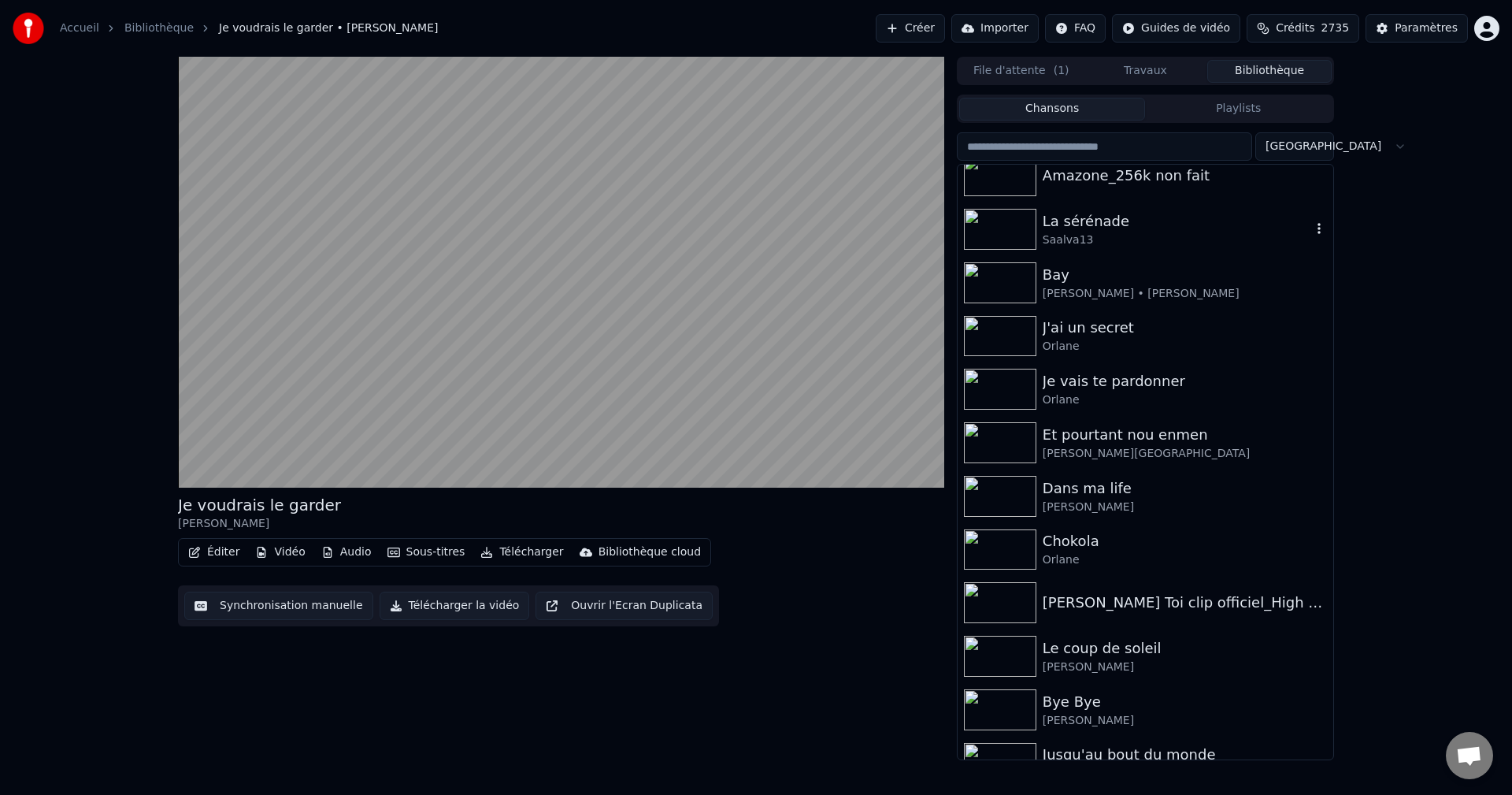
click at [1127, 238] on div "Saalva13" at bounding box center [1176, 240] width 268 height 16
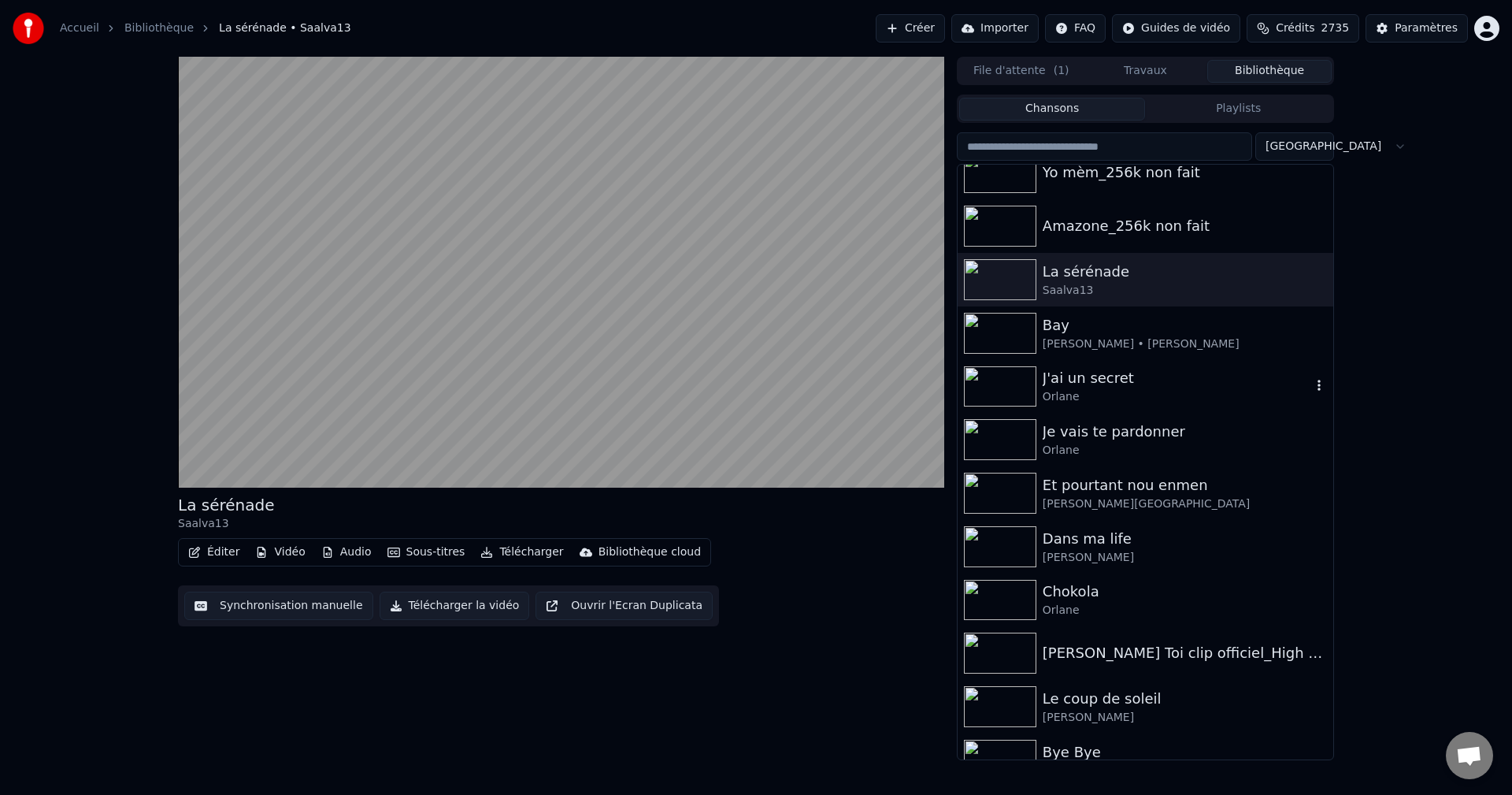
scroll to position [19700, 0]
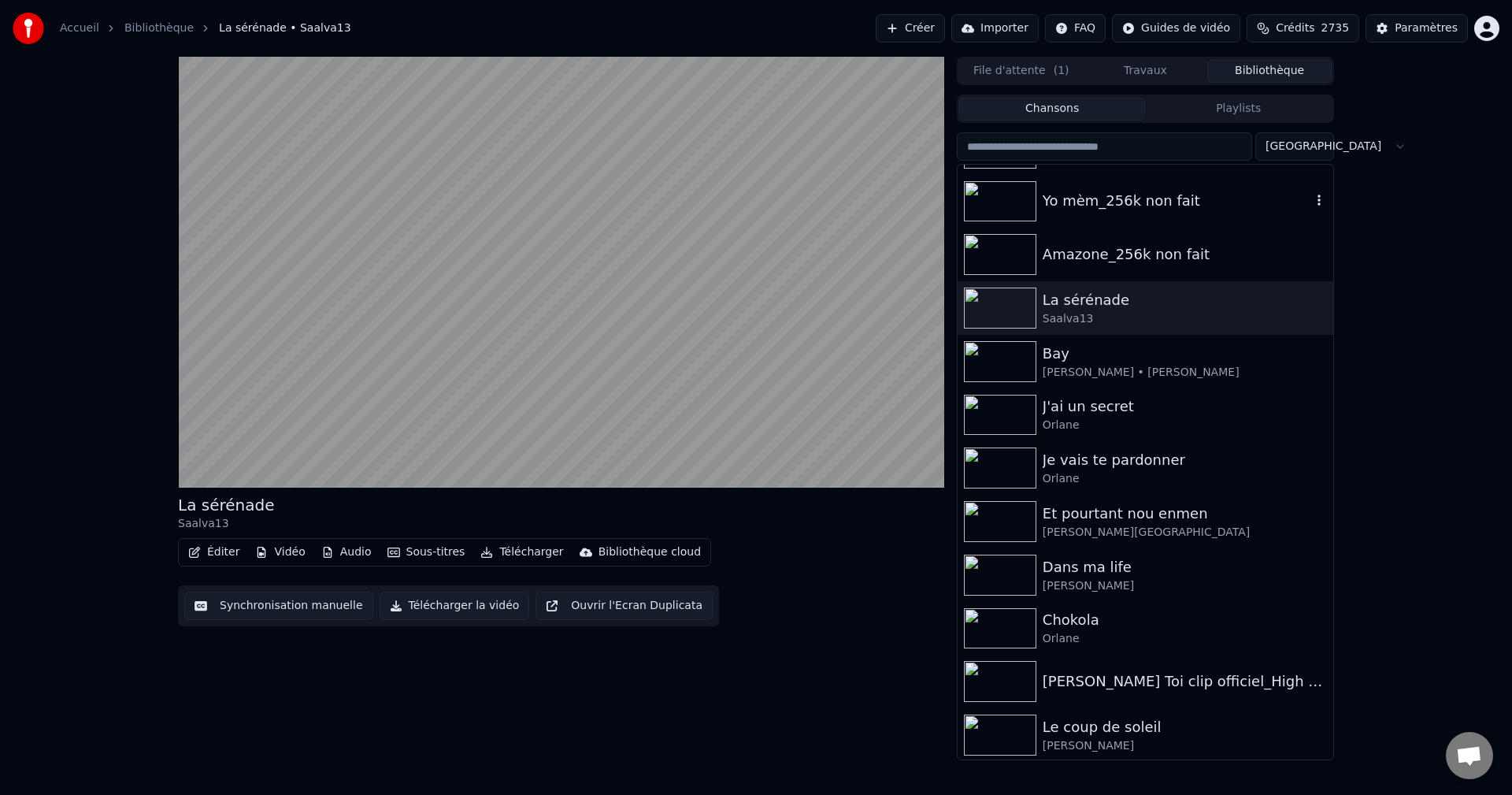
click at [1080, 215] on div "Yo mèm_256k non fait" at bounding box center [1145, 202] width 375 height 54
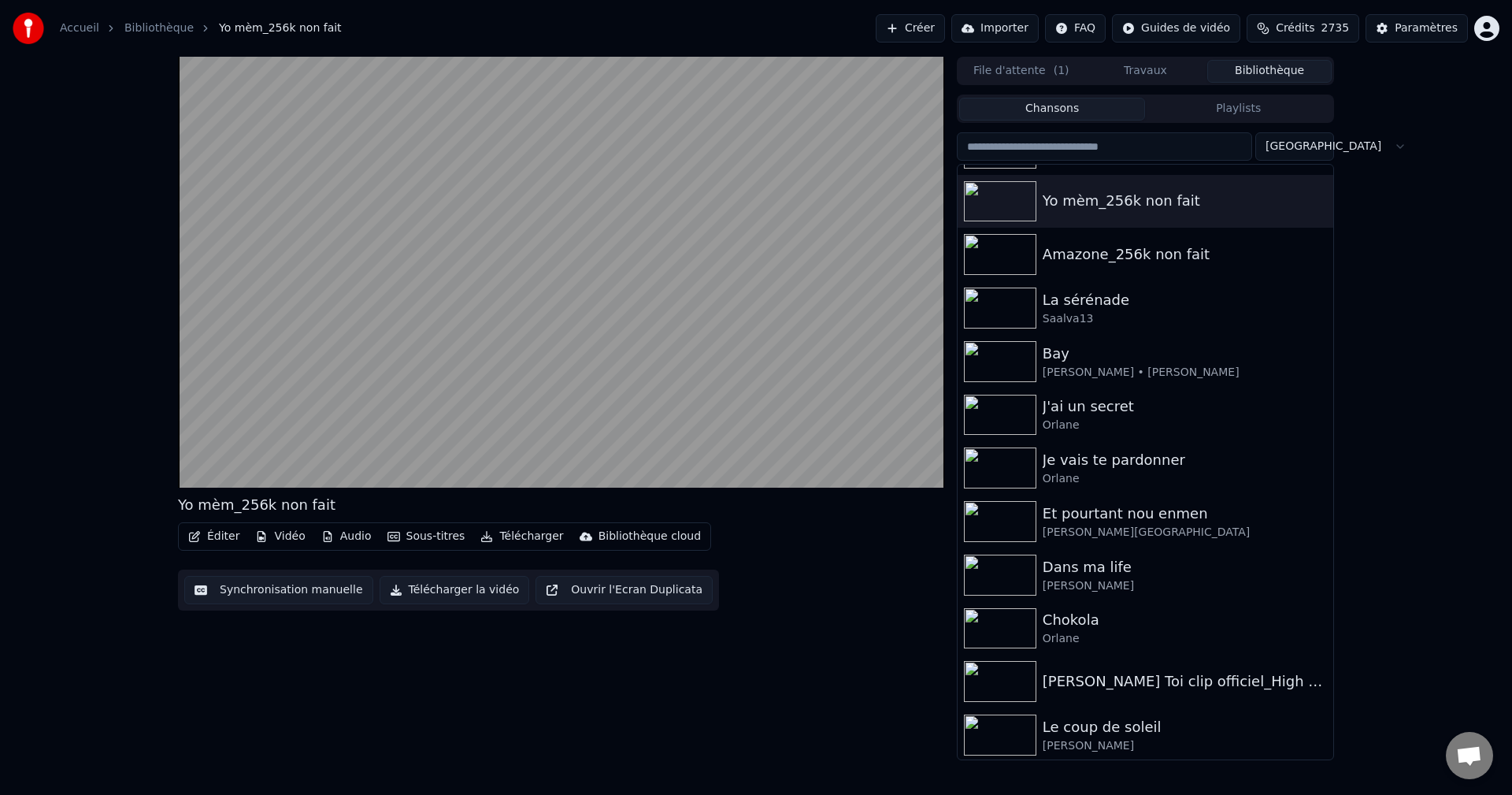
click at [1062, 154] on input "search" at bounding box center [1104, 146] width 295 height 29
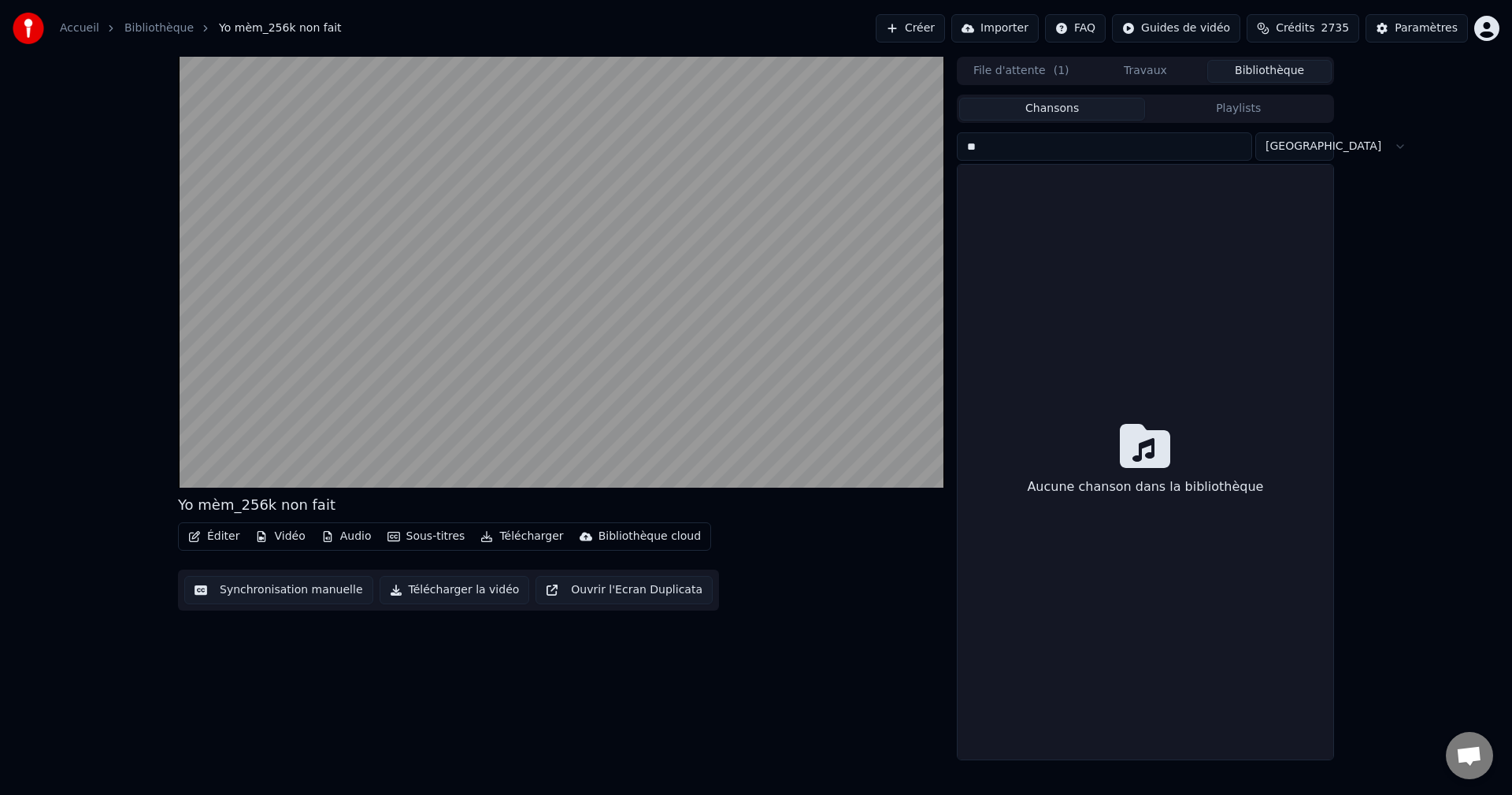
type input "*"
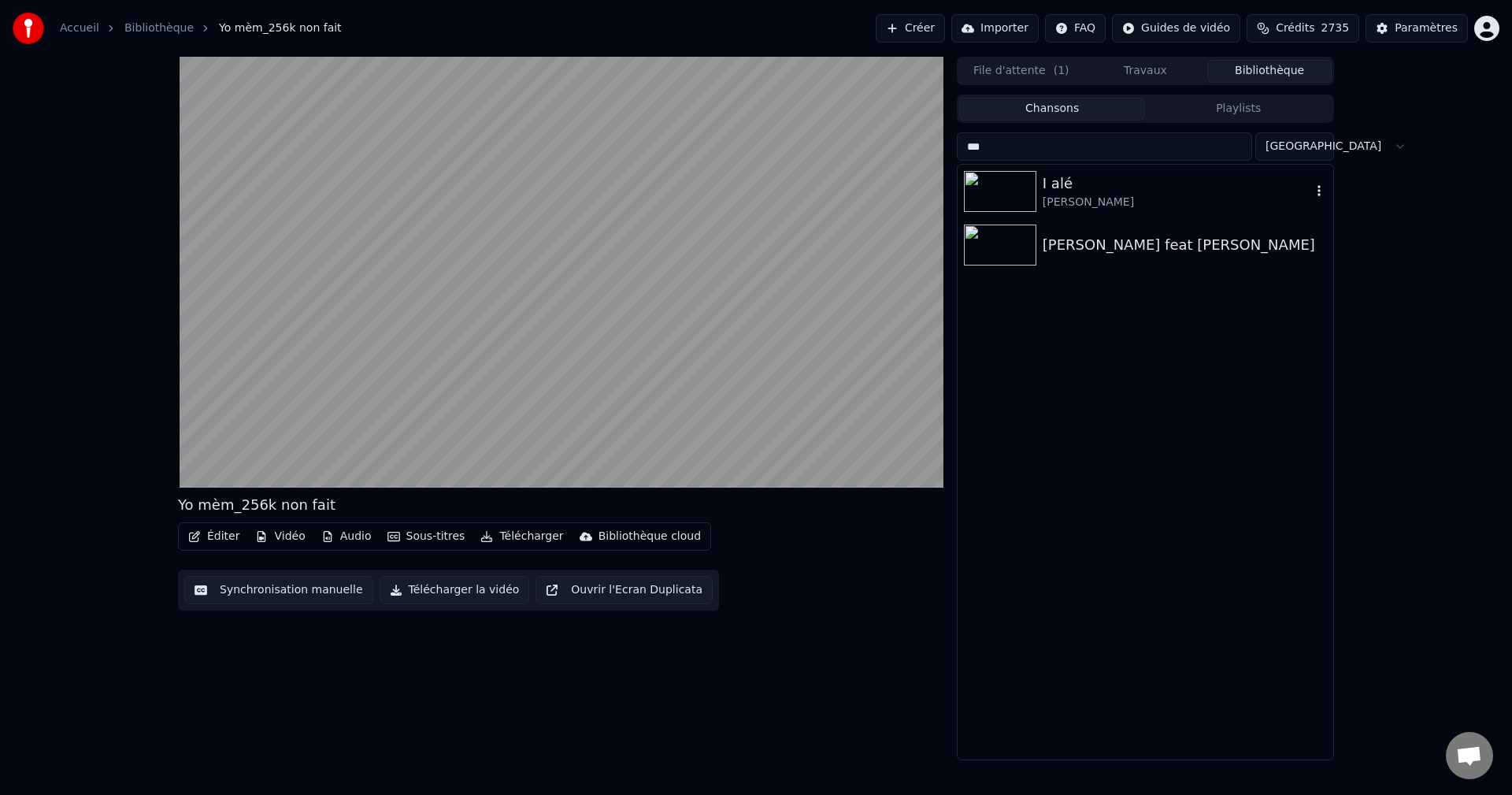
type input "***"
click at [1187, 211] on div "I [PERSON_NAME]" at bounding box center [1145, 192] width 375 height 54
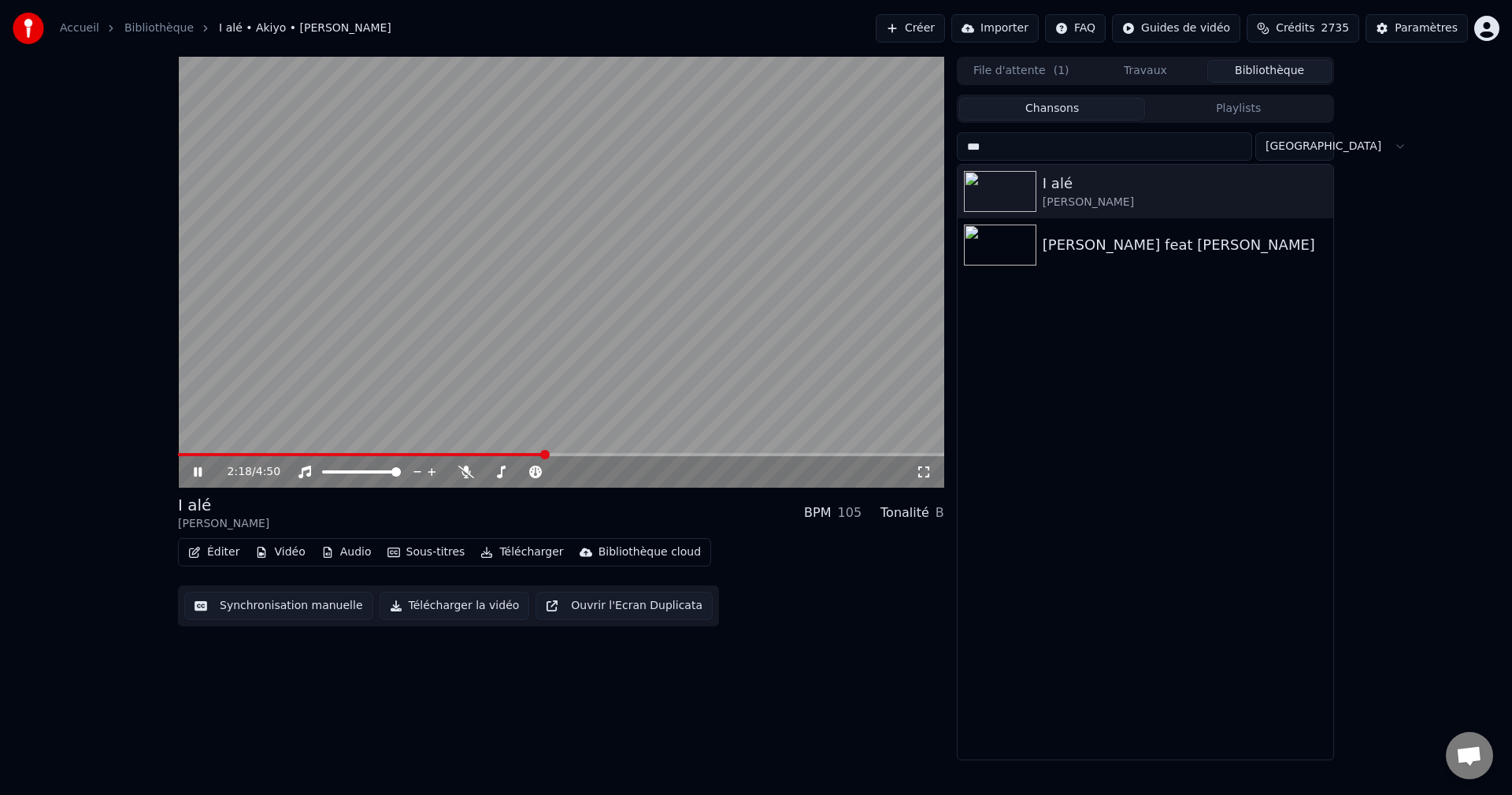
click at [195, 481] on div "2:18 / 4:50" at bounding box center [561, 472] width 766 height 32
click at [201, 476] on icon at bounding box center [198, 472] width 8 height 10
